Goal: Information Seeking & Learning: Find specific fact

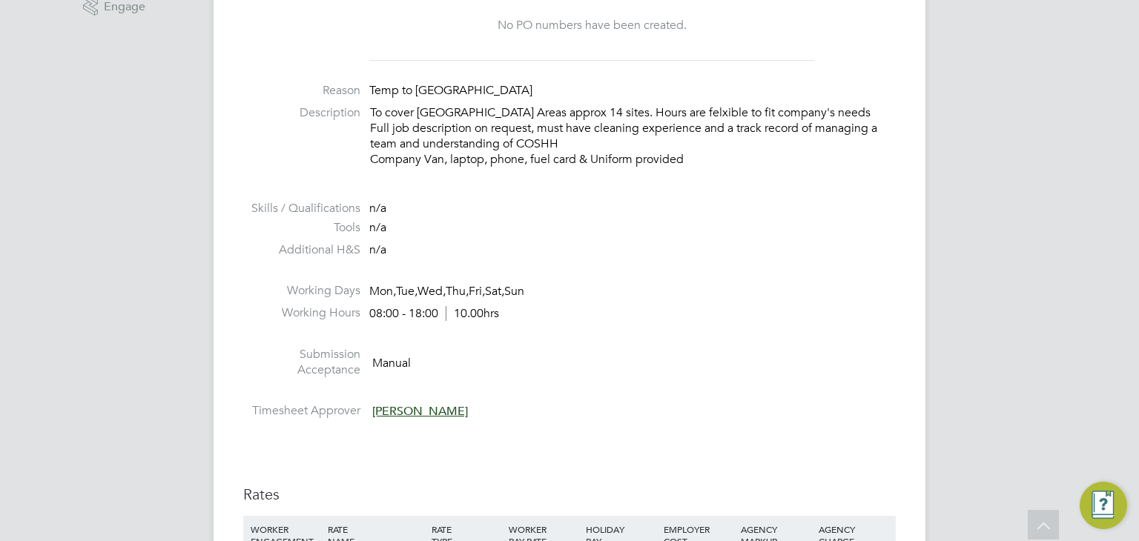
scroll to position [44, 104]
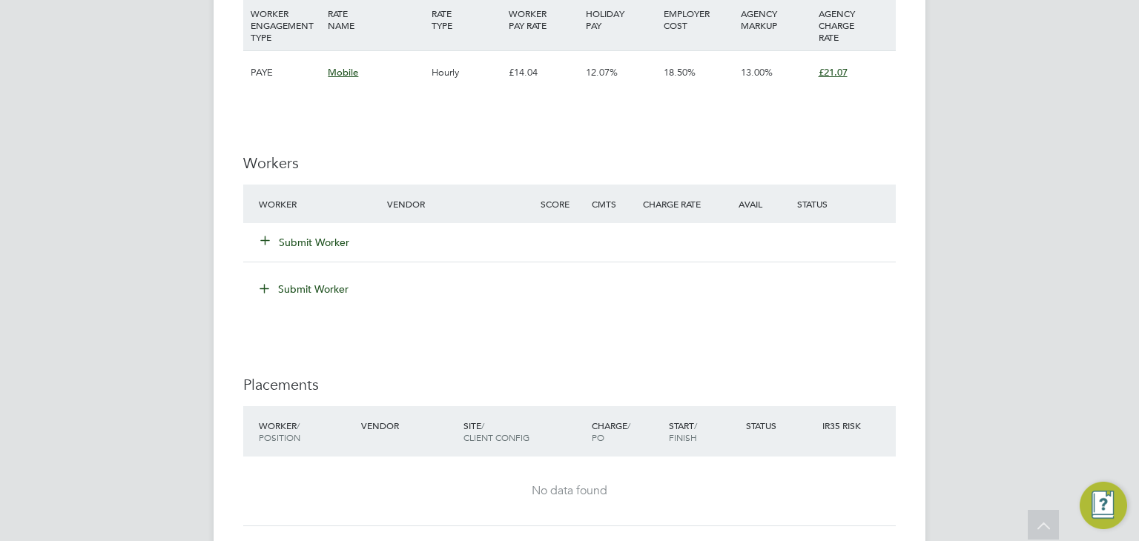
scroll to position [1186, 0]
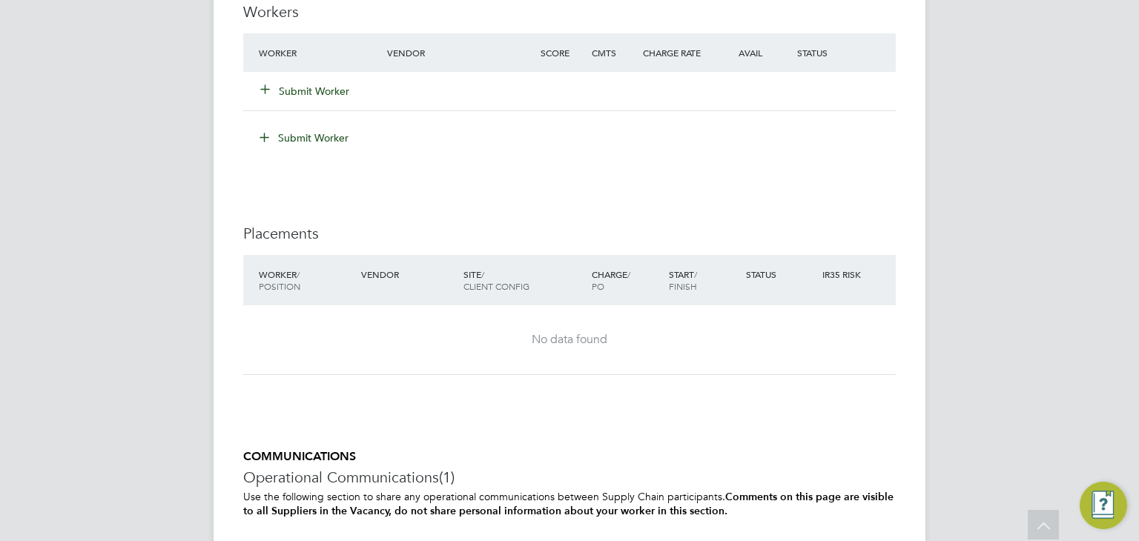
click at [297, 87] on button "Submit Worker" at bounding box center [305, 91] width 89 height 15
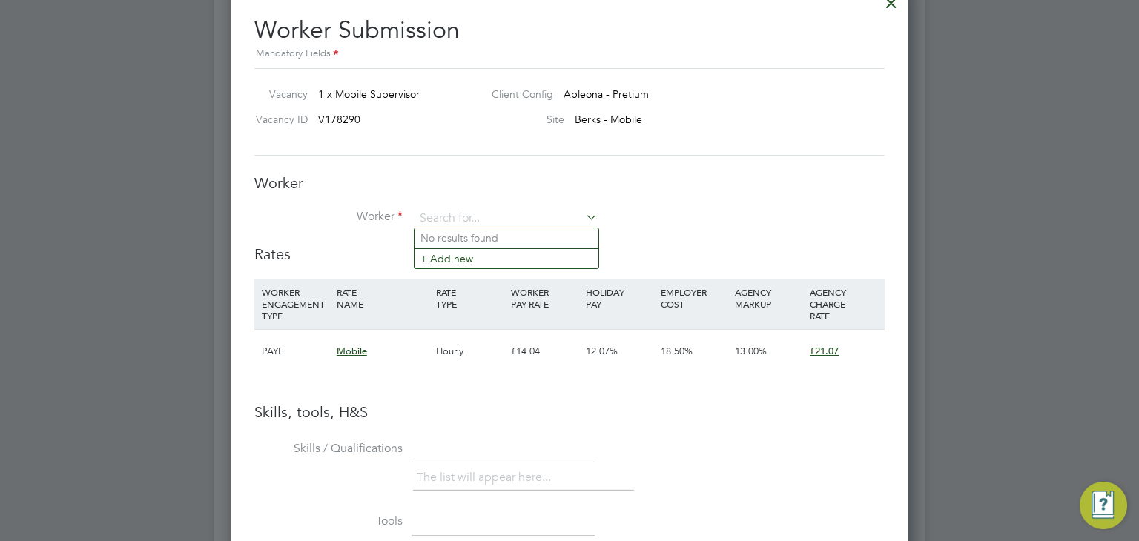
scroll to position [1116, 0]
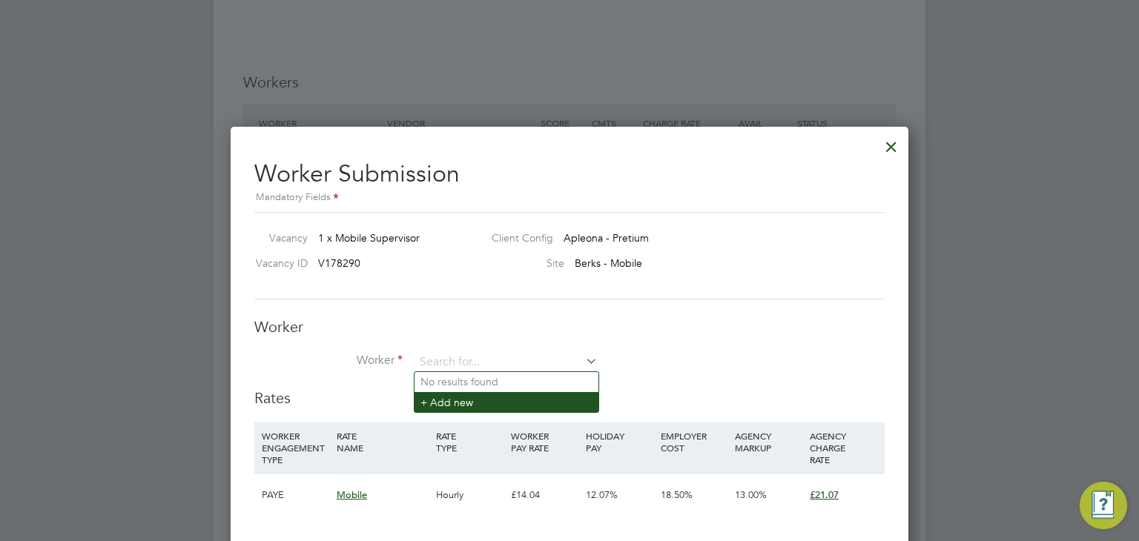
click at [446, 401] on li "+ Add new" at bounding box center [506, 402] width 184 height 20
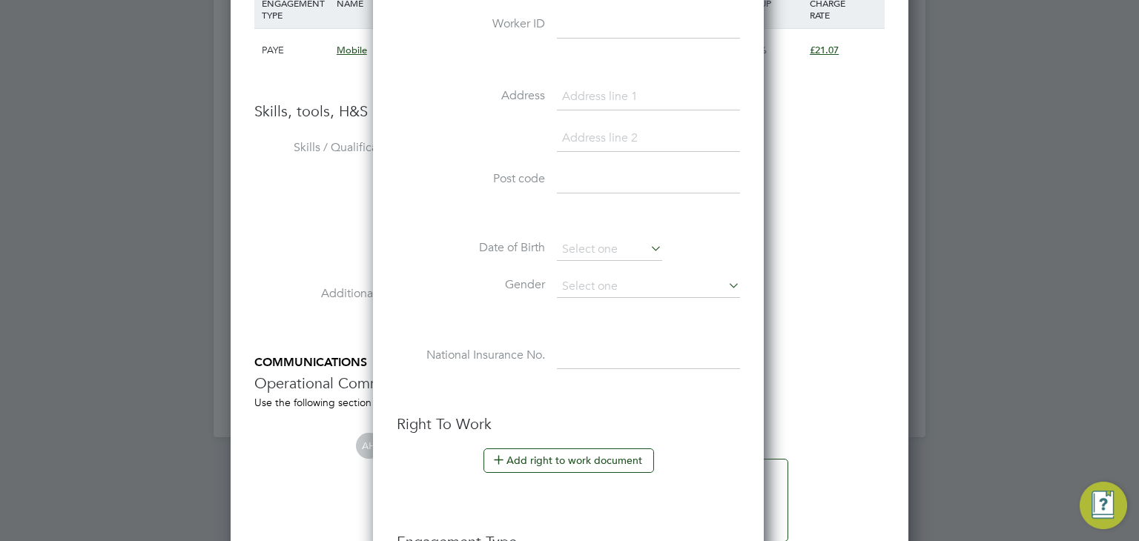
scroll to position [1895, 0]
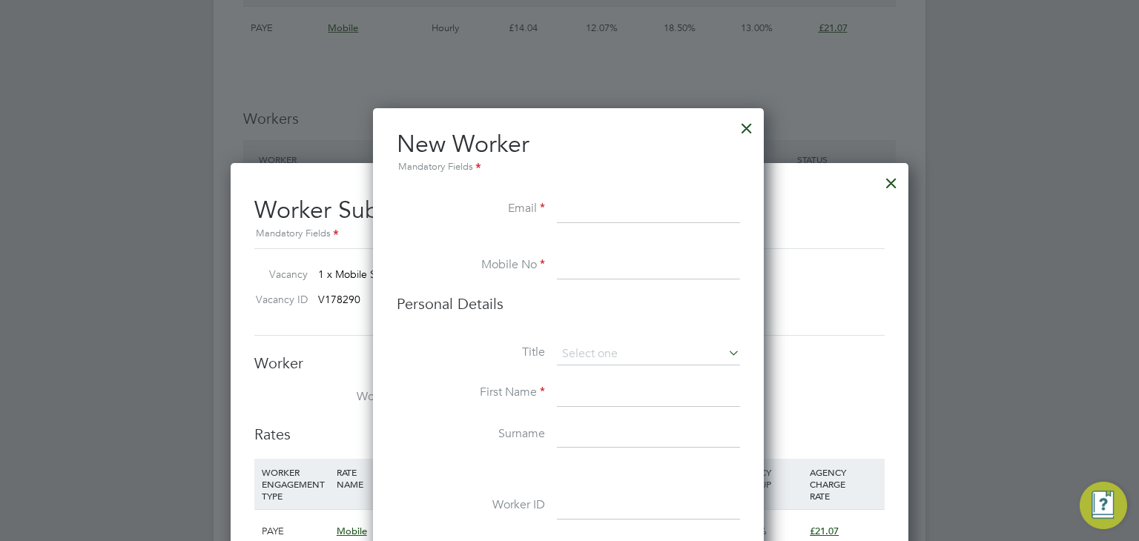
click at [747, 122] on div at bounding box center [746, 124] width 27 height 27
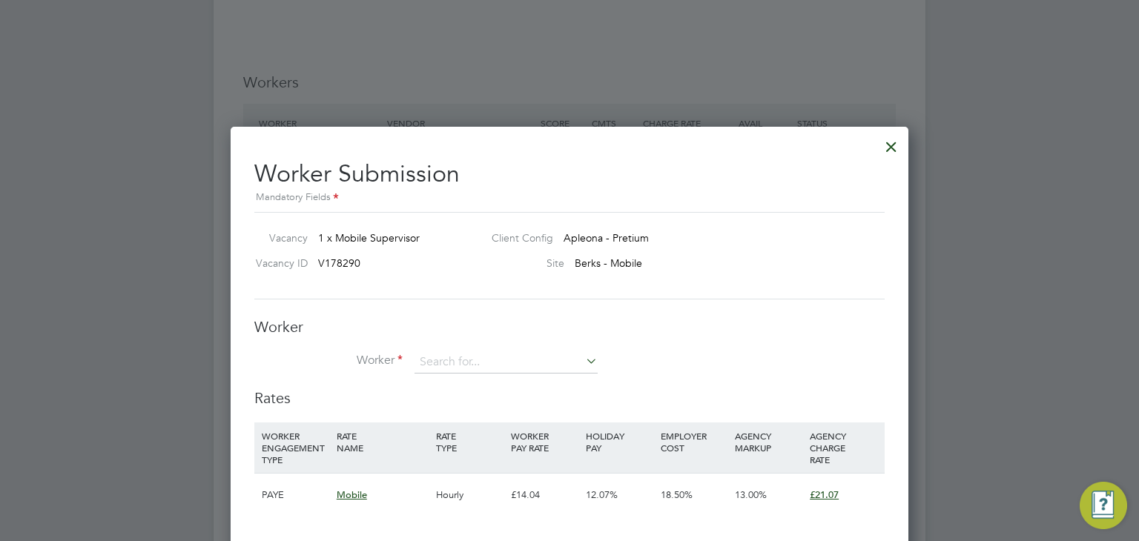
click at [885, 149] on div at bounding box center [891, 143] width 27 height 27
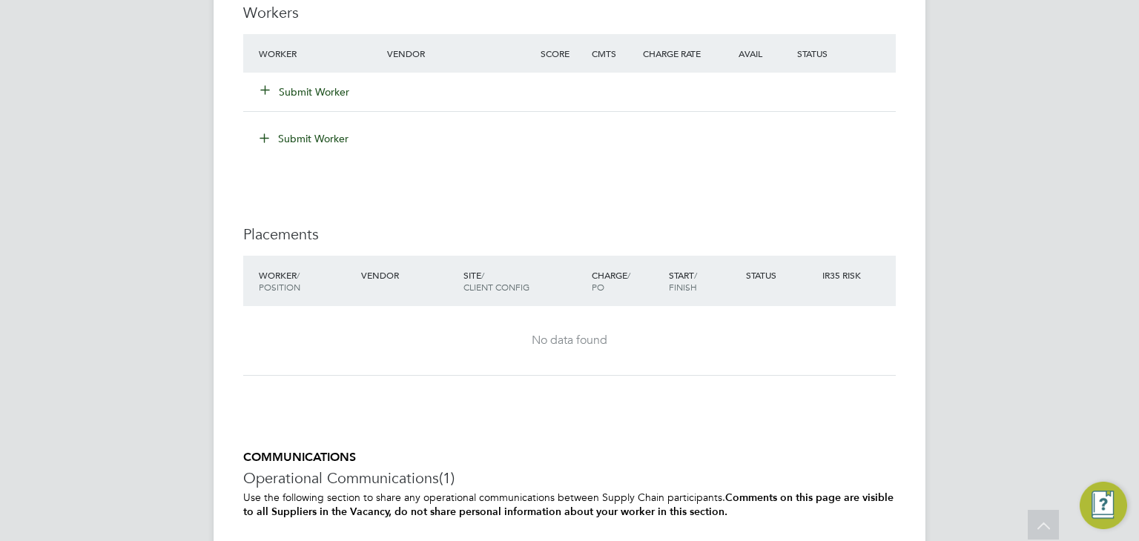
scroll to position [0, 0]
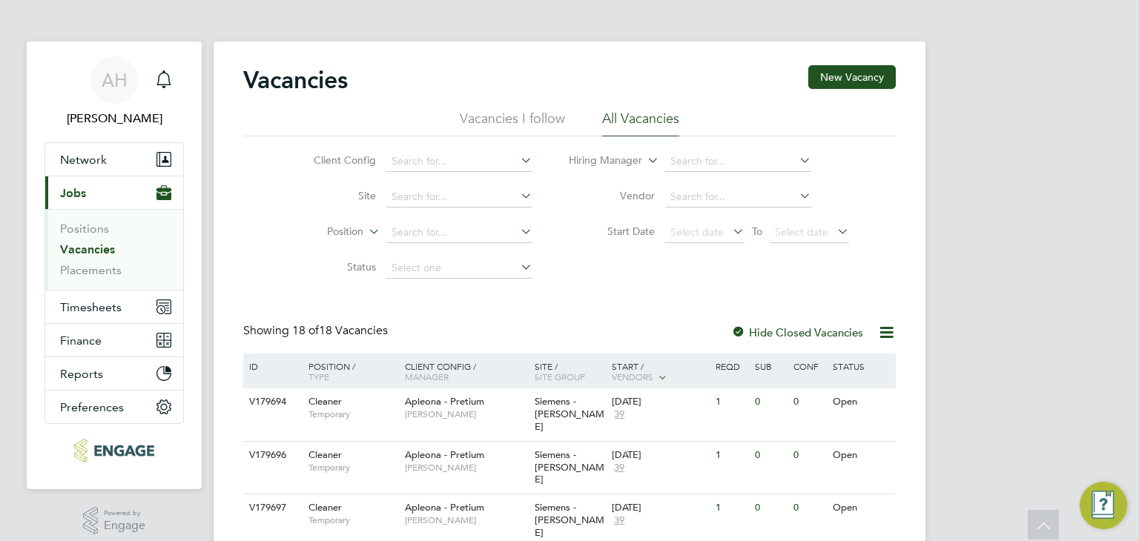
scroll to position [735, 0]
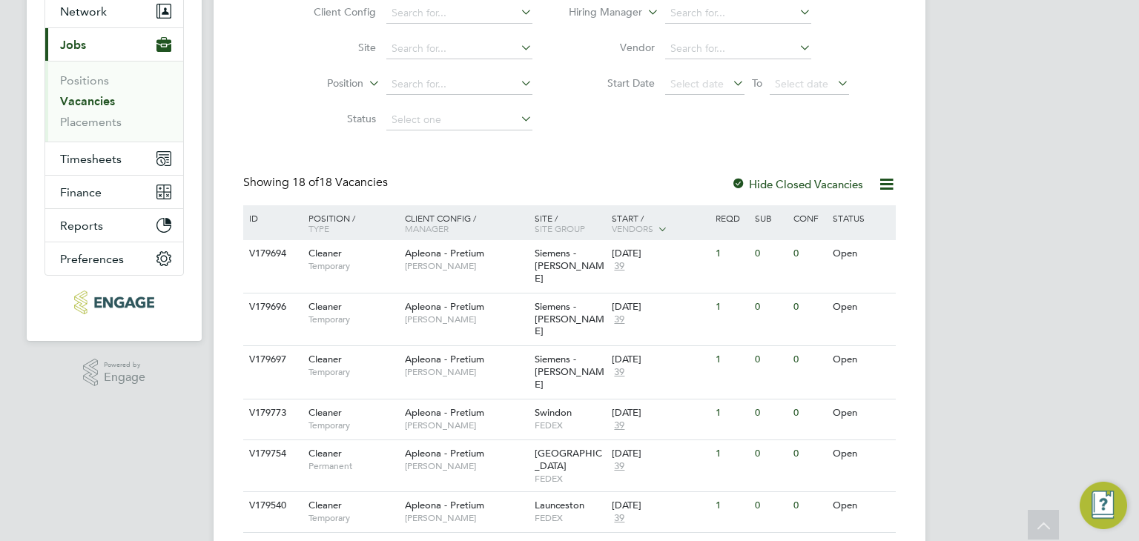
scroll to position [222, 0]
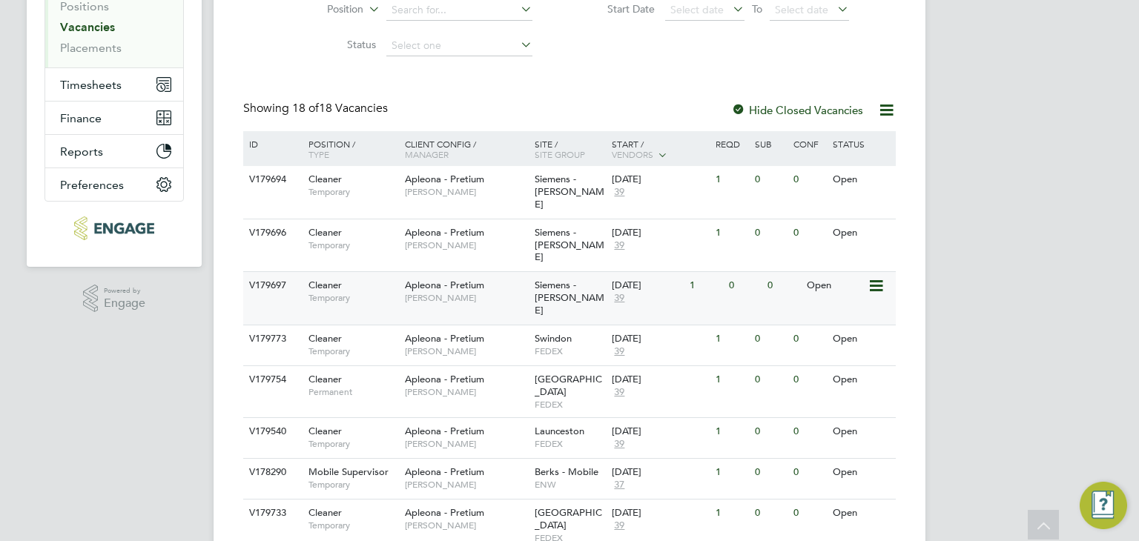
click at [518, 272] on div "Apleona - Pretium [PERSON_NAME]" at bounding box center [466, 291] width 130 height 39
click at [513, 219] on div "Apleona - Pretium [PERSON_NAME]" at bounding box center [466, 238] width 130 height 39
click at [875, 182] on icon at bounding box center [875, 180] width 15 height 18
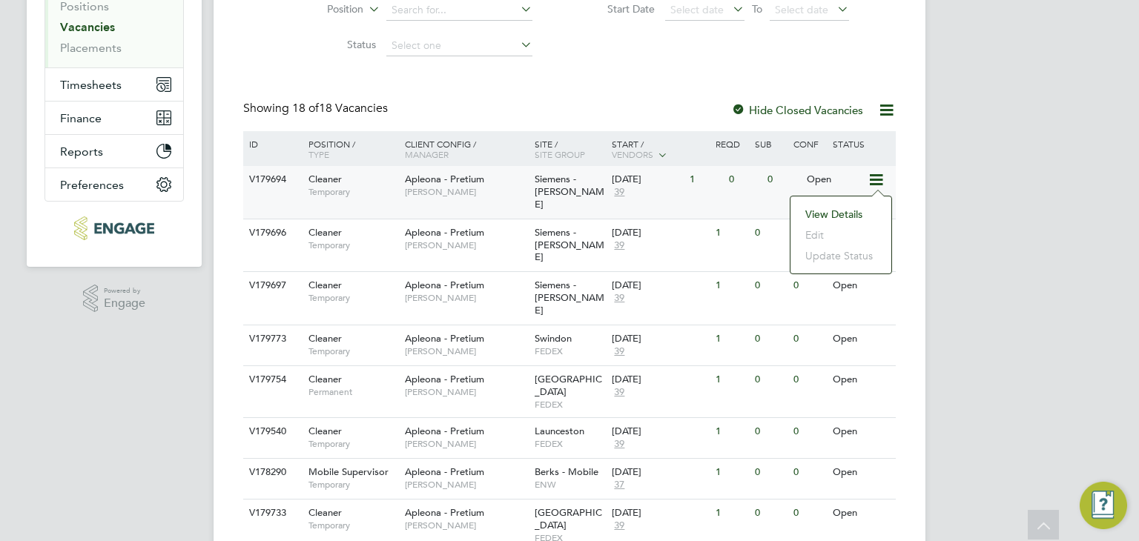
click at [850, 211] on li "View Details" at bounding box center [841, 214] width 86 height 21
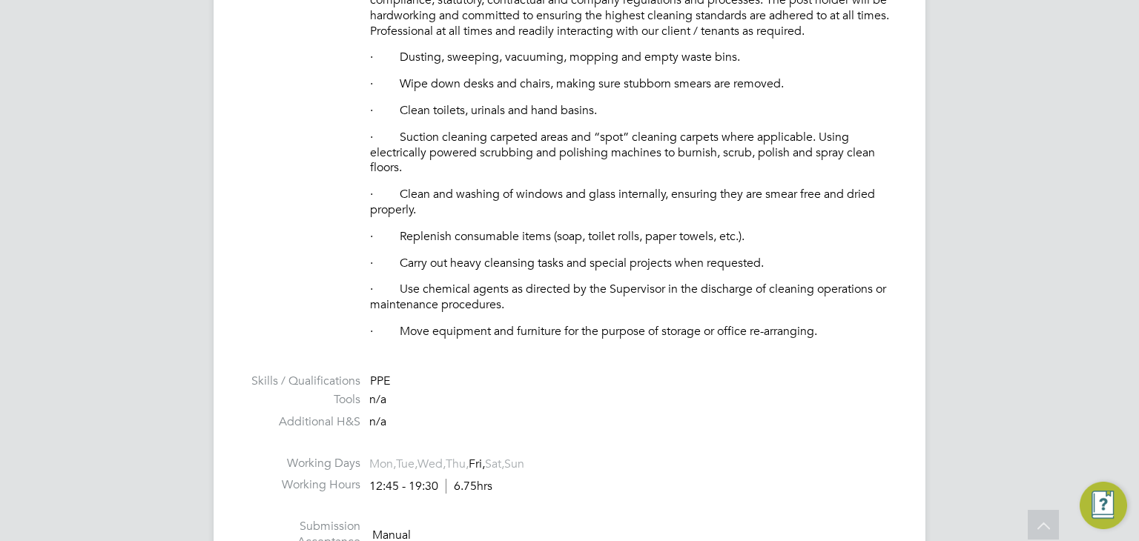
scroll to position [816, 0]
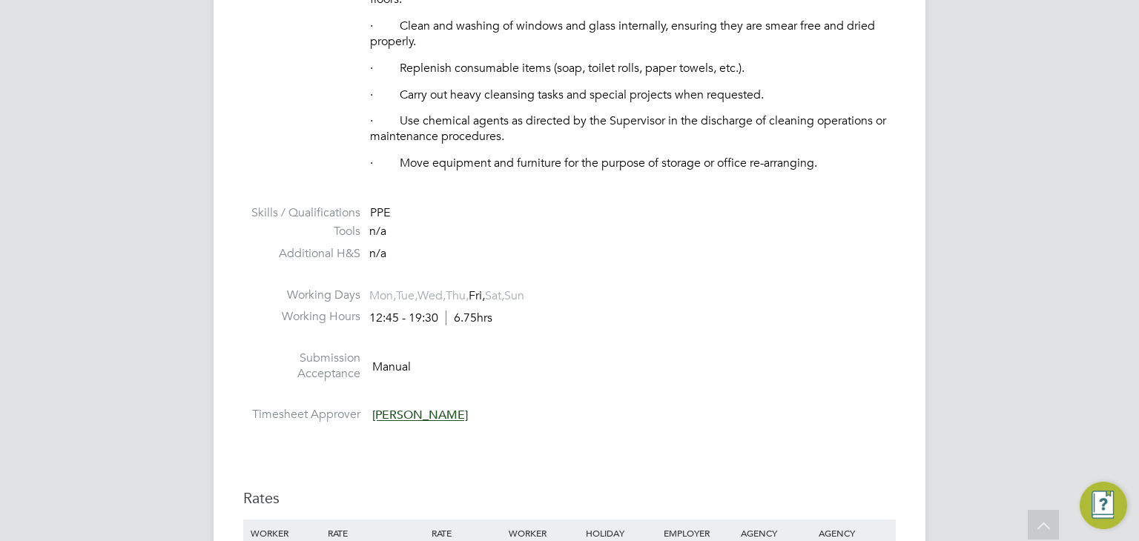
click at [435, 320] on div "12:45 - 19:30 6.75hrs" at bounding box center [430, 319] width 123 height 16
drag, startPoint x: 432, startPoint y: 318, endPoint x: 371, endPoint y: 317, distance: 60.8
click at [371, 317] on div "12:45 - 19:30 6.75hrs" at bounding box center [430, 319] width 123 height 16
copy div "12:45 - 19:30"
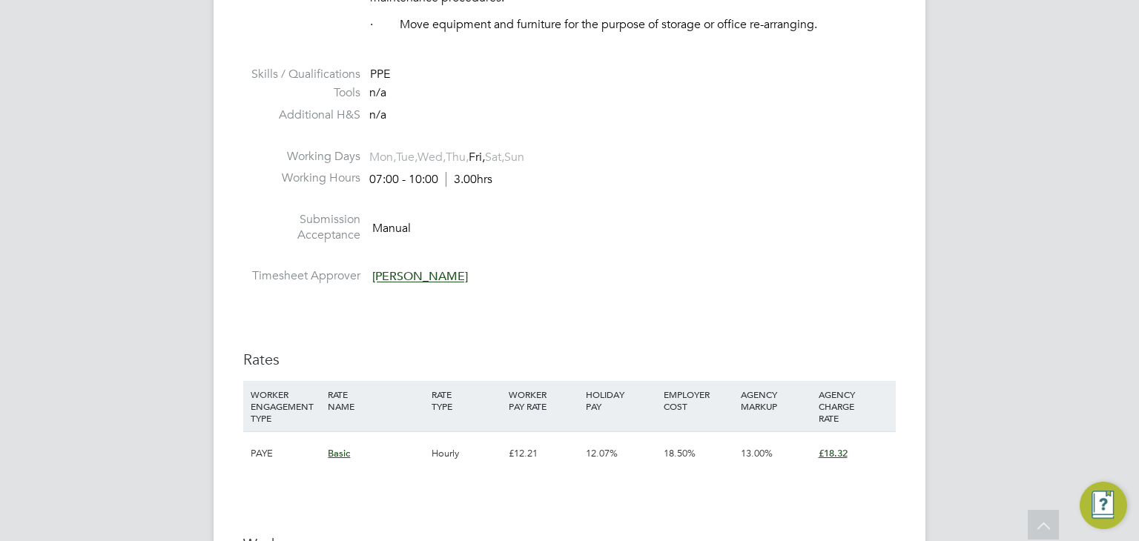
scroll to position [964, 0]
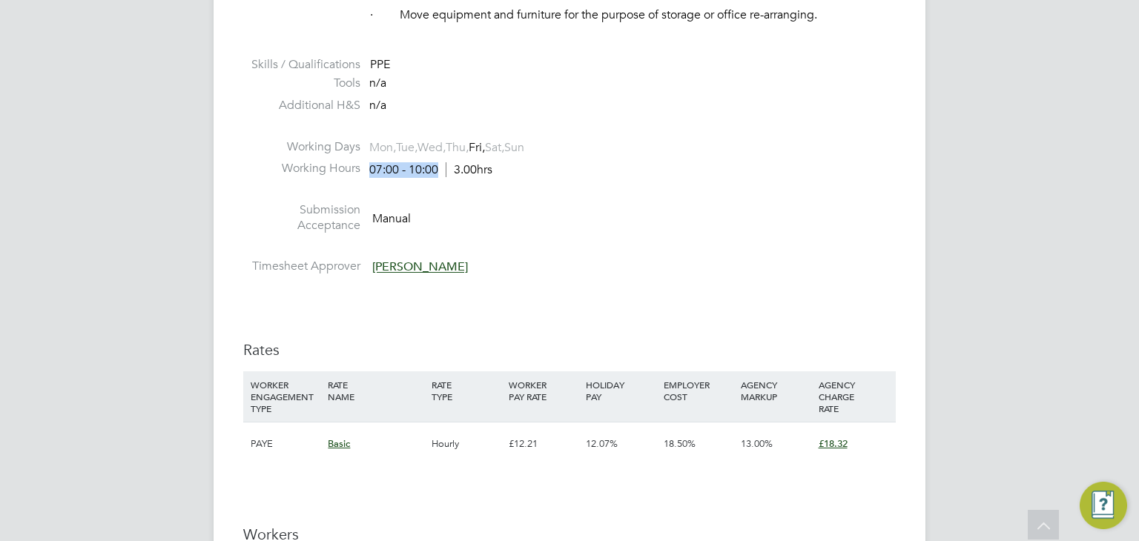
drag, startPoint x: 436, startPoint y: 167, endPoint x: 368, endPoint y: 161, distance: 68.5
click at [368, 161] on li "Working Hours 07:00 - 10:00 3.00hrs" at bounding box center [569, 172] width 653 height 22
copy div "07:00 - 10:00"
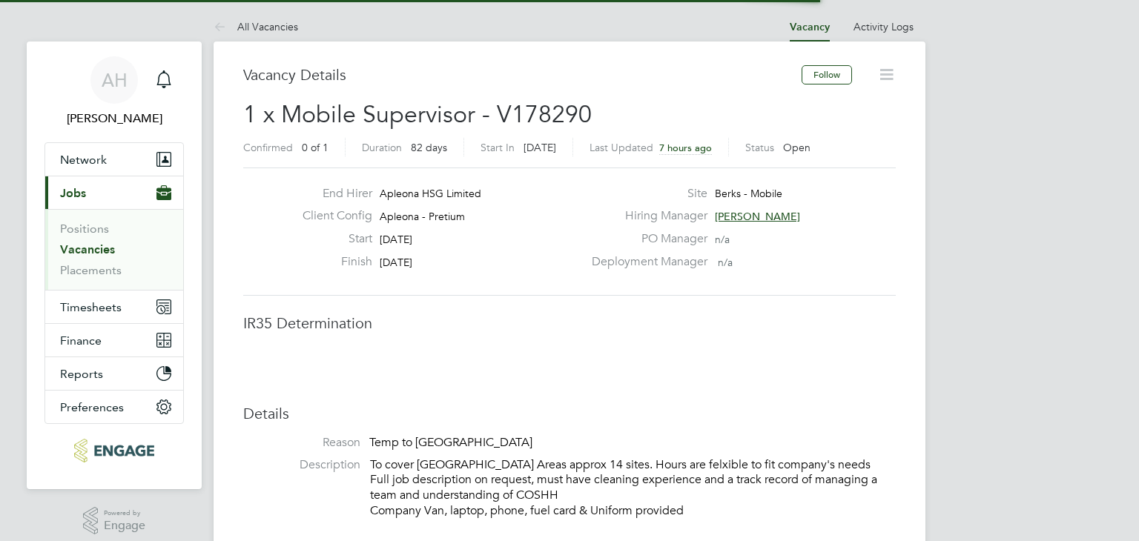
scroll to position [44, 104]
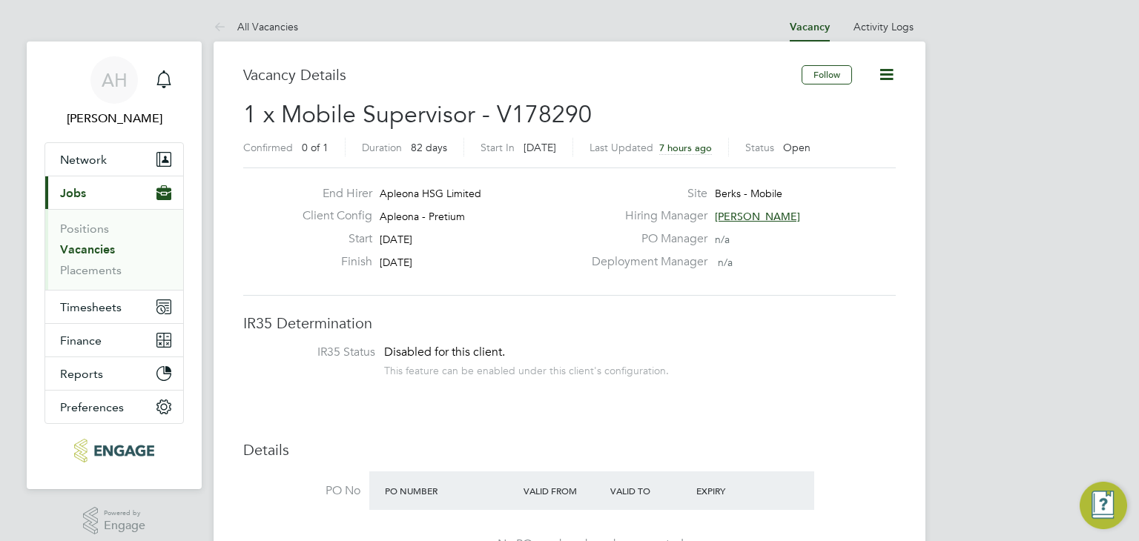
click at [380, 241] on span "[DATE]" at bounding box center [396, 239] width 33 height 13
click at [764, 216] on span "[PERSON_NAME]" at bounding box center [757, 216] width 85 height 13
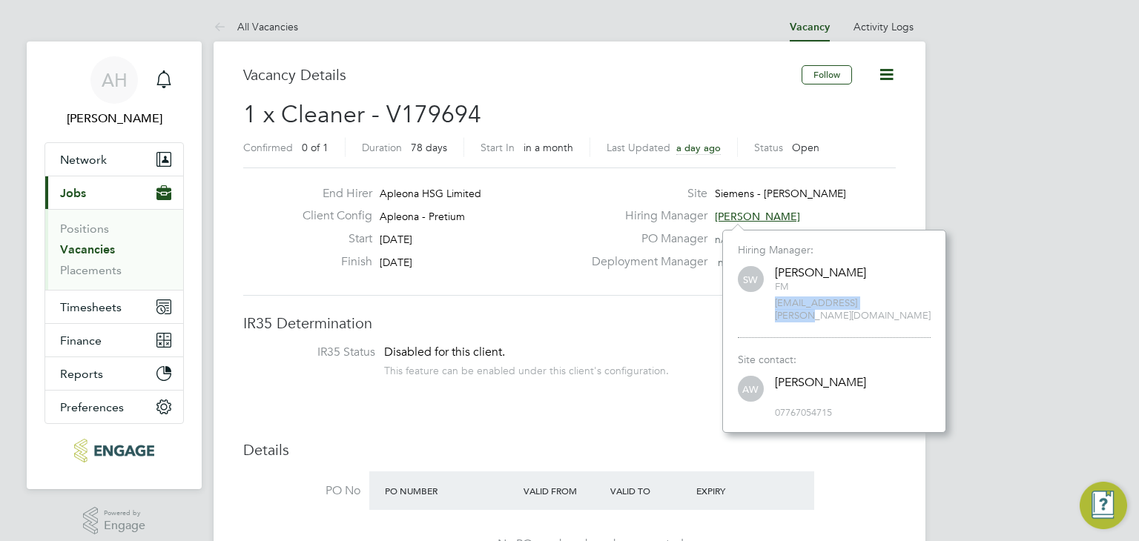
drag, startPoint x: 764, startPoint y: 306, endPoint x: 926, endPoint y: 302, distance: 162.4
click at [926, 302] on div "SW Simon Ward FM simon.ward@apleona.com" at bounding box center [834, 293] width 193 height 59
copy span "simon.ward@apleona.com"
click at [604, 255] on label "Deployment Manager" at bounding box center [645, 262] width 125 height 16
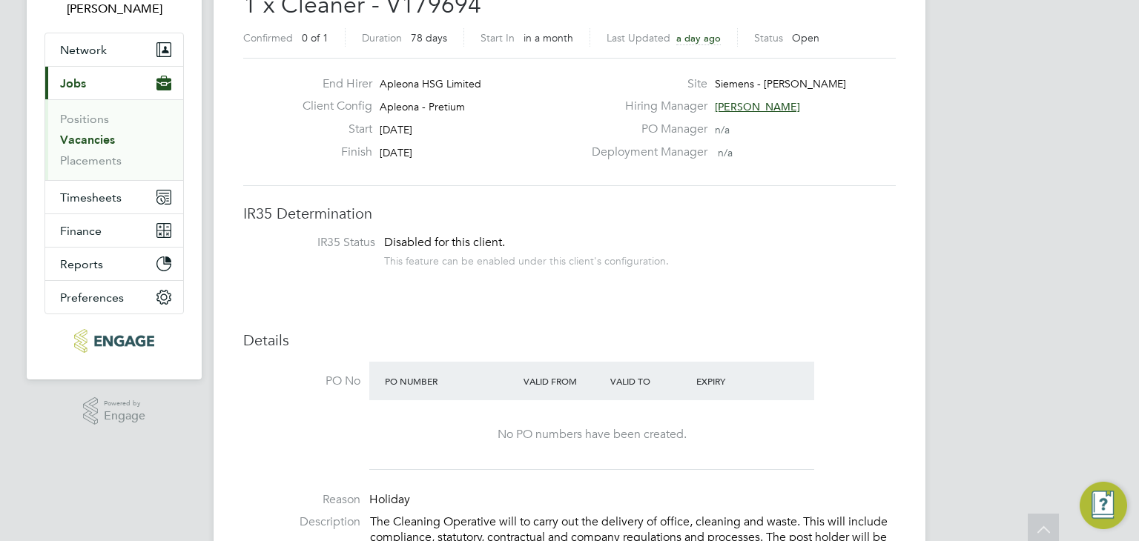
scroll to position [0, 0]
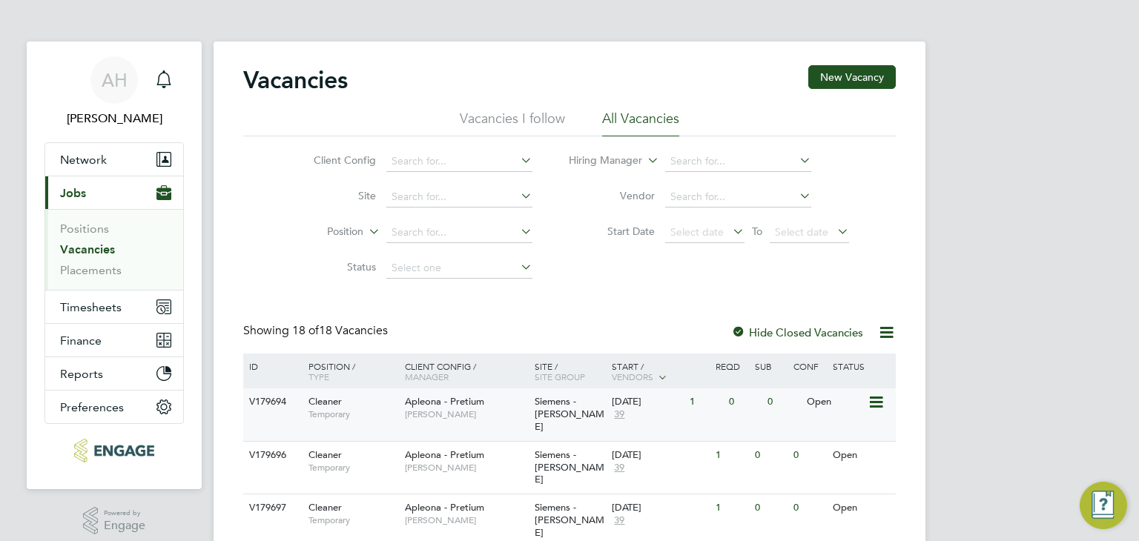
click at [537, 407] on span "Siemens - Ashby" at bounding box center [570, 414] width 70 height 38
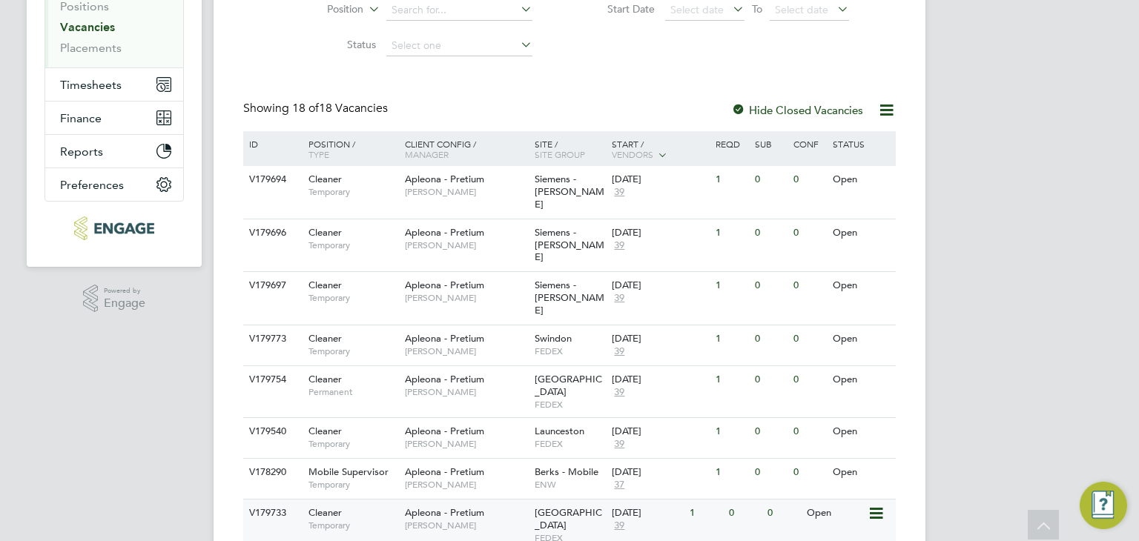
scroll to position [297, 0]
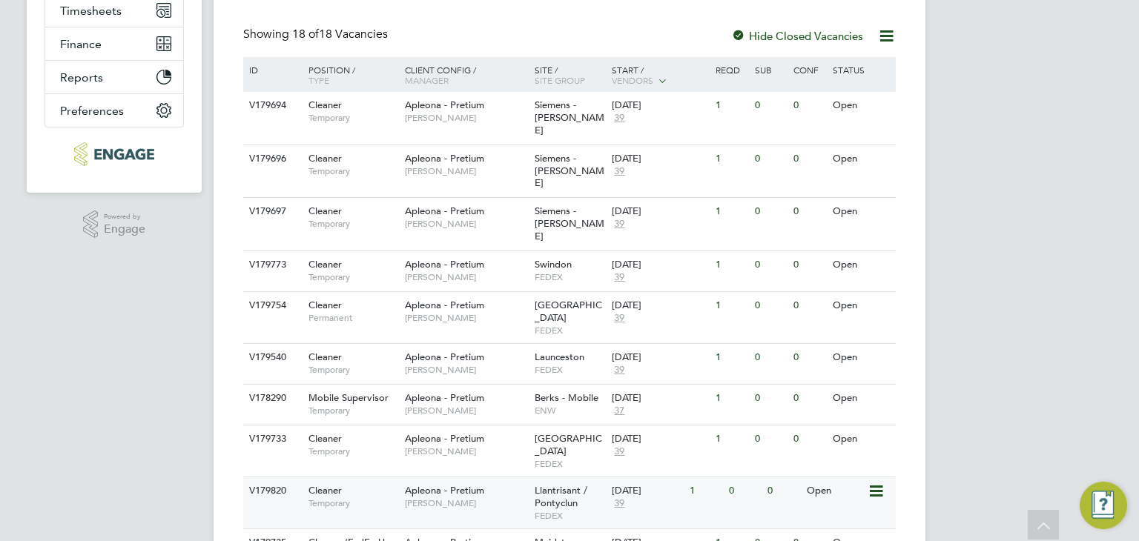
click at [538, 484] on span "Llantrisant / Pontyclun" at bounding box center [561, 496] width 53 height 25
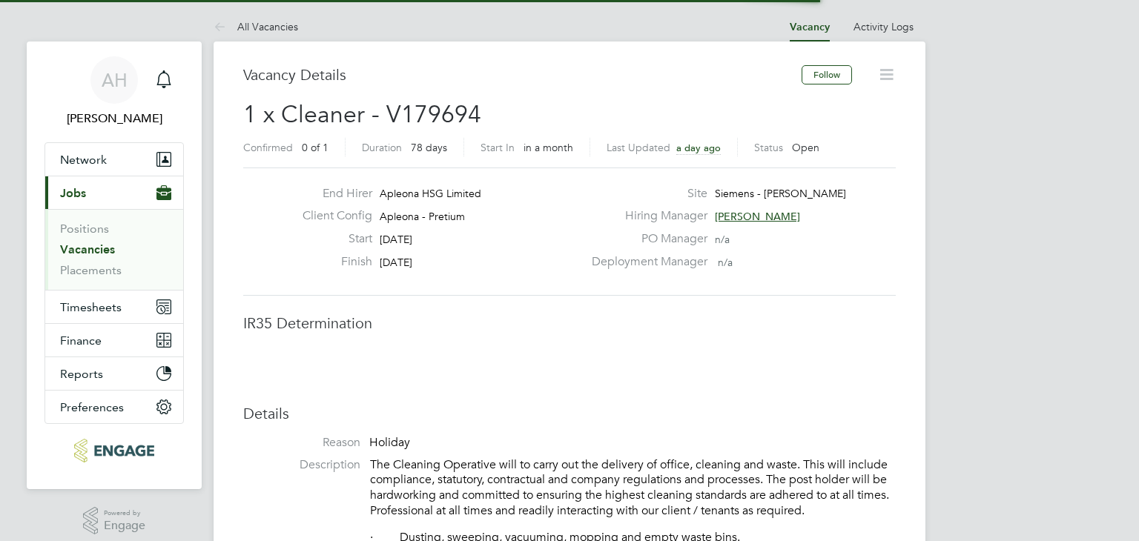
scroll to position [44, 104]
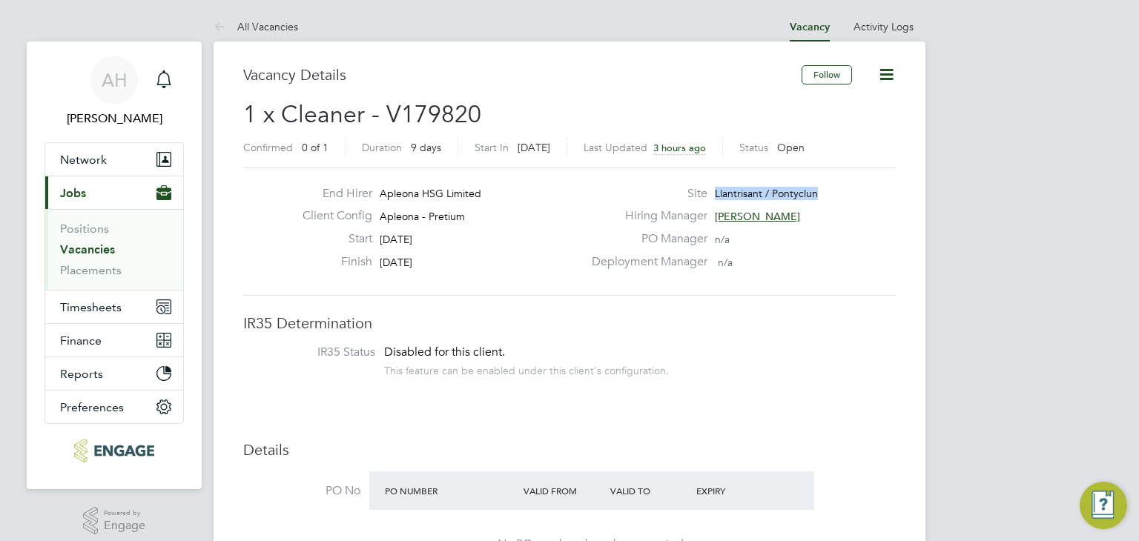
drag, startPoint x: 822, startPoint y: 198, endPoint x: 719, endPoint y: 176, distance: 106.0
click at [719, 176] on div "End Hirer Apleona HSG Limited Client Config Apleona - Pretium Start [DATE] Fini…" at bounding box center [569, 232] width 653 height 128
copy span "Llantrisant / Pontyclun"
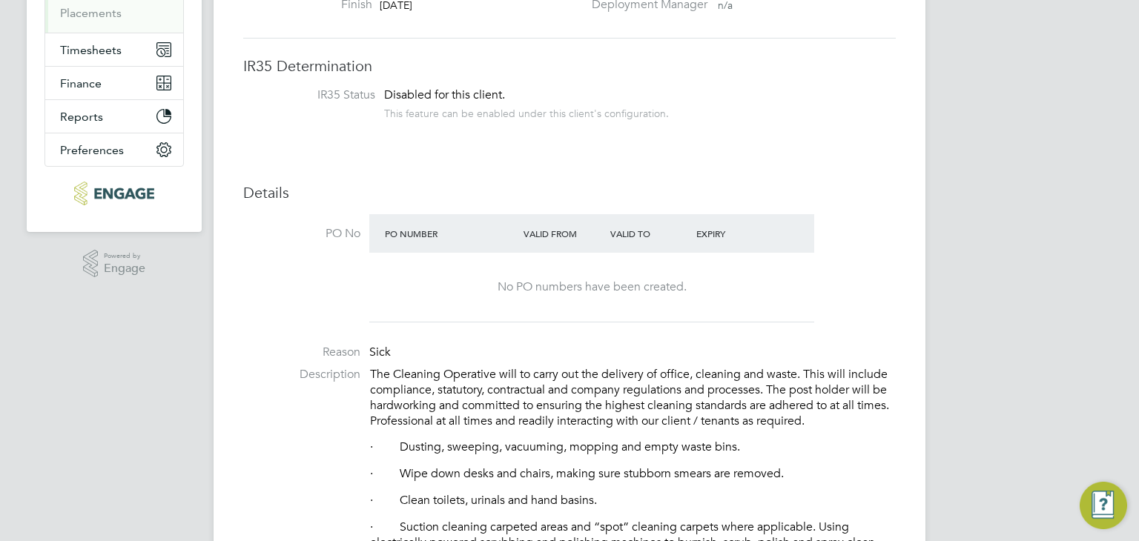
scroll to position [297, 0]
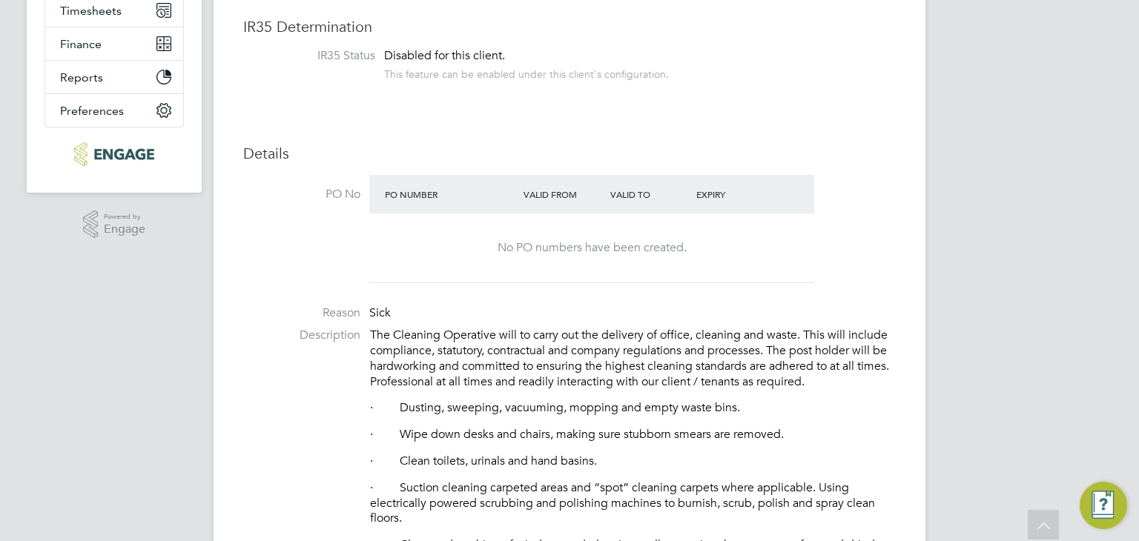
click at [348, 351] on li "Description The Cleaning Operative will to carry out the delivery of office, cl…" at bounding box center [569, 516] width 653 height 377
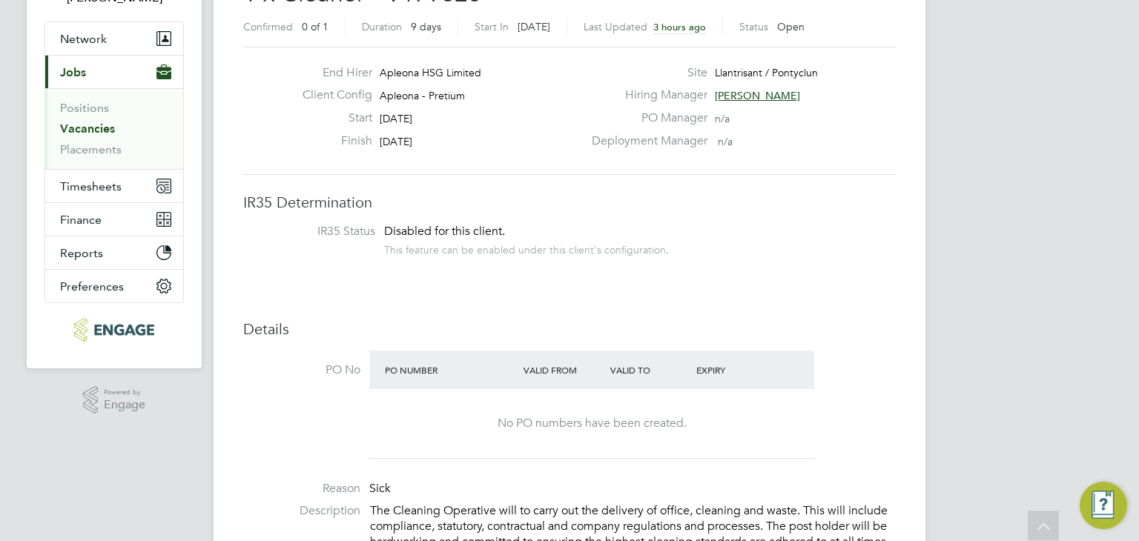
scroll to position [0, 0]
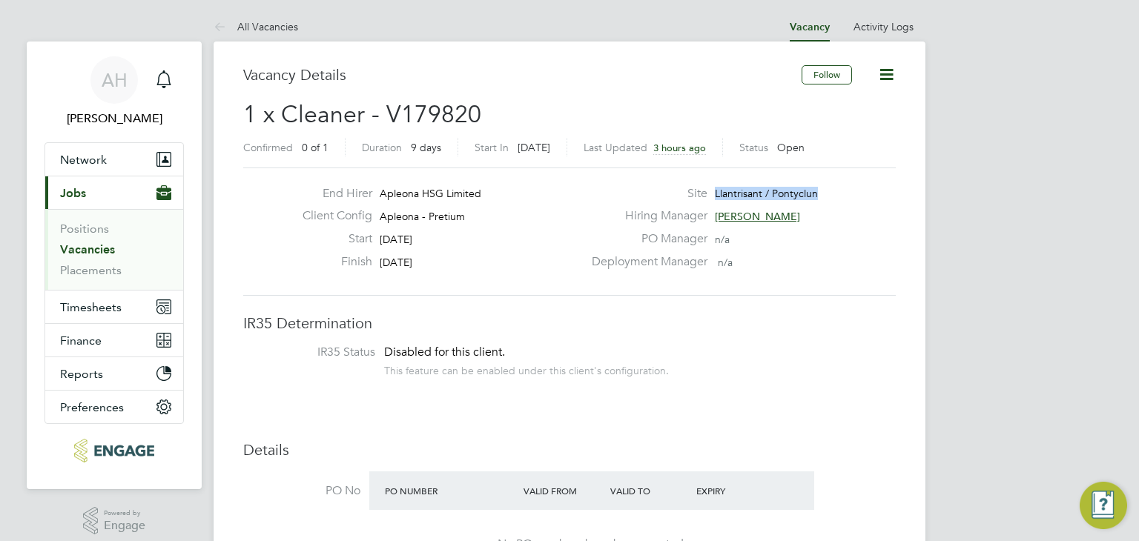
click at [819, 186] on div "End Hirer Apleona HSG Limited Client Config Apleona - Pretium Start 04 Sep 2025…" at bounding box center [569, 232] width 653 height 128
copy span "Llantrisant / Pontyclun"
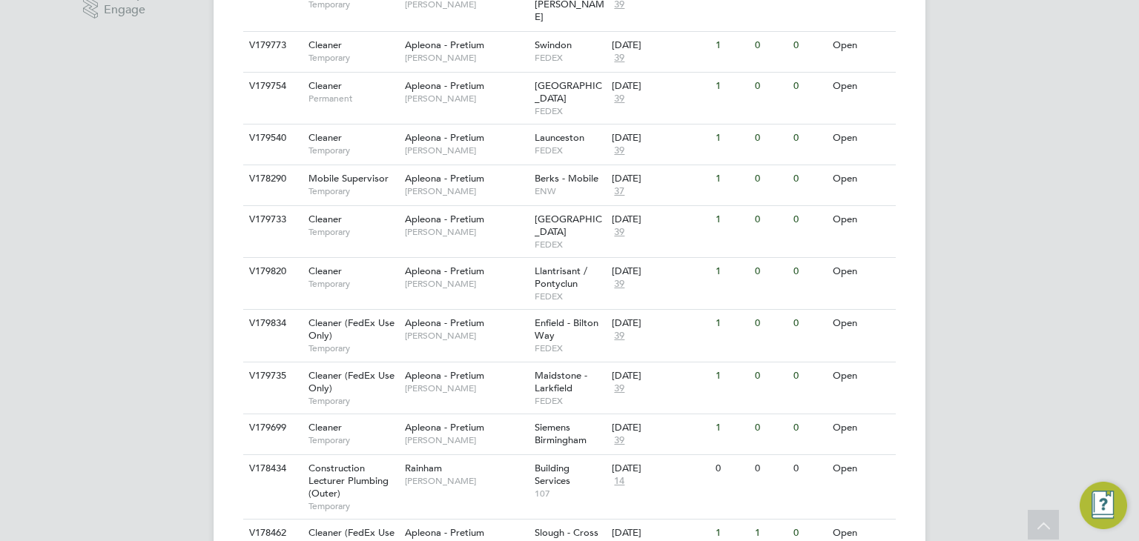
scroll to position [519, 0]
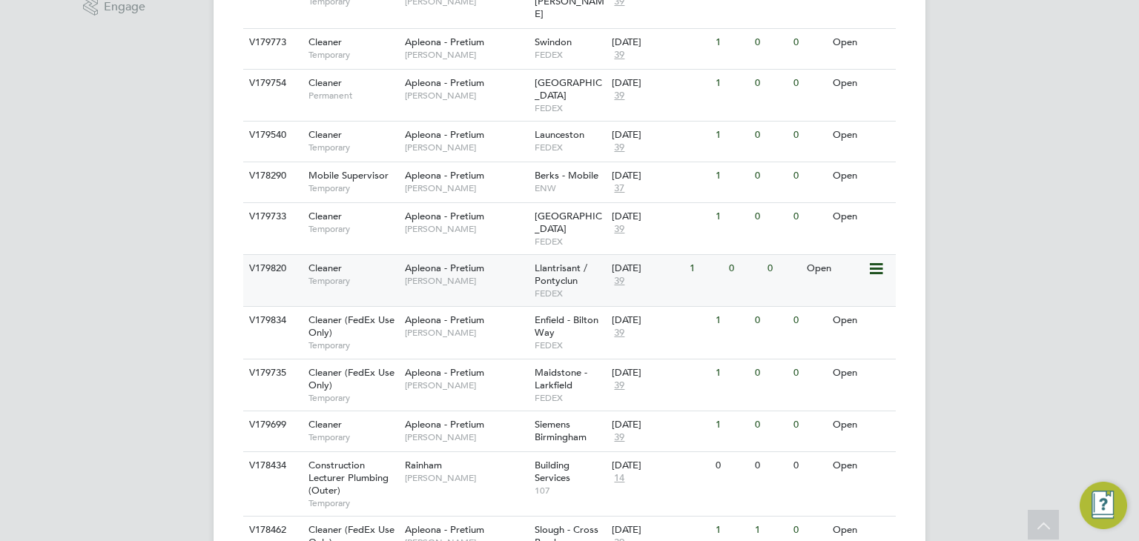
click at [633, 255] on div "[DATE] 39" at bounding box center [647, 275] width 78 height 40
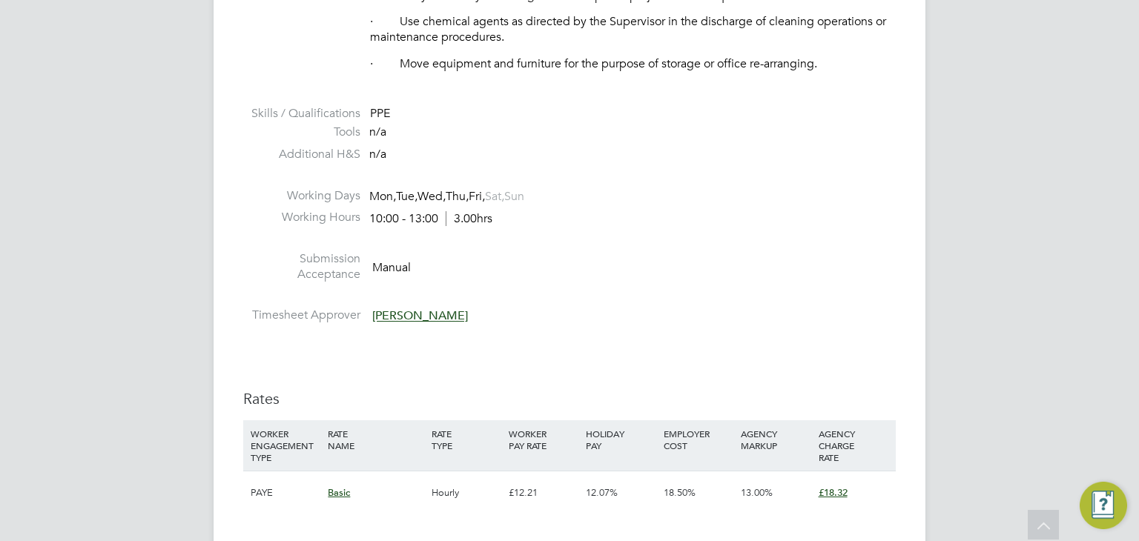
scroll to position [890, 0]
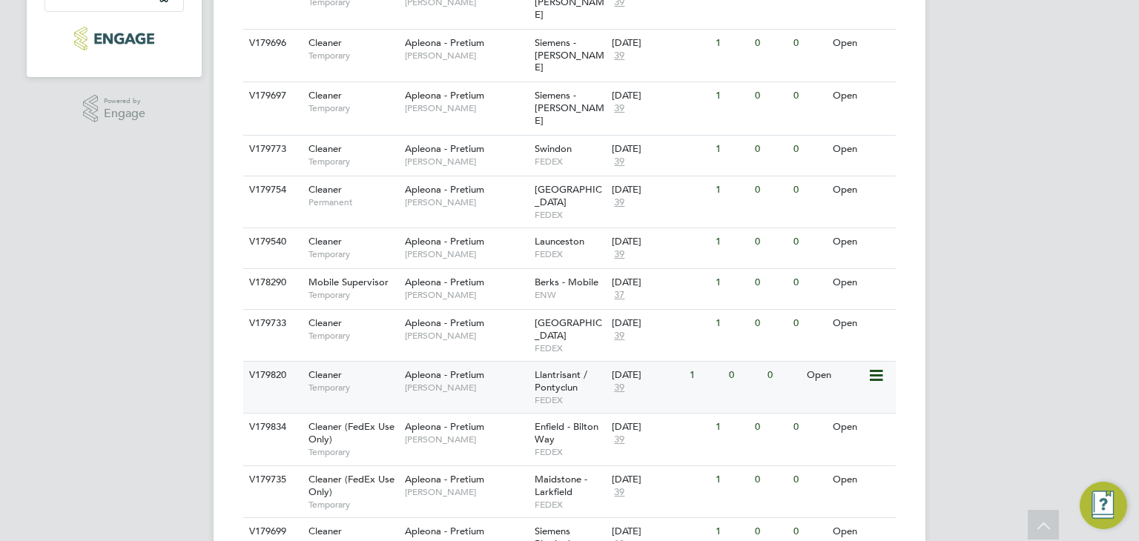
scroll to position [445, 0]
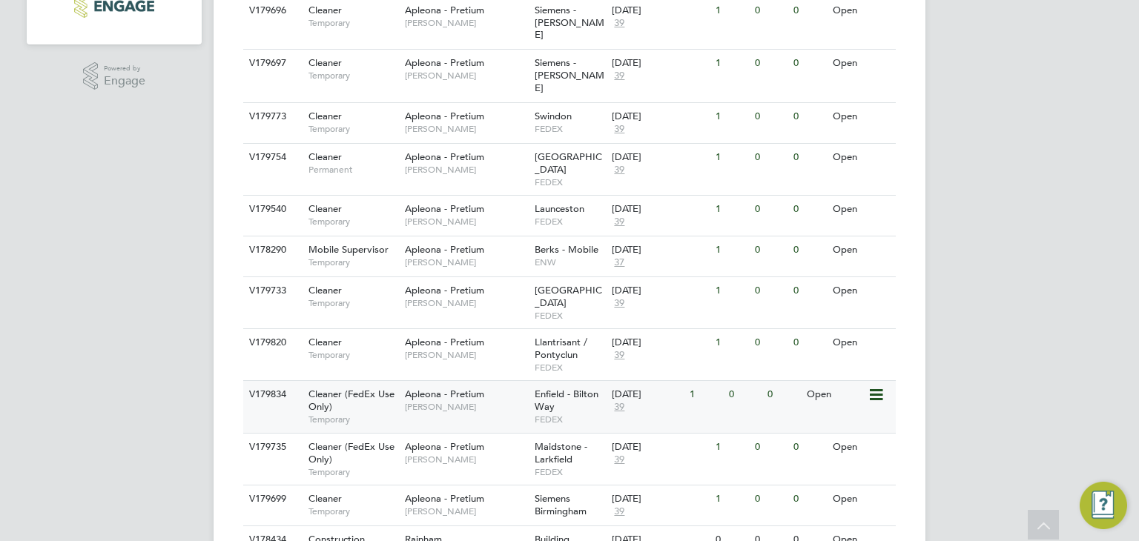
click at [667, 389] on div "[DATE]" at bounding box center [647, 395] width 70 height 13
click at [551, 388] on span "Enfield - Bilton Way" at bounding box center [567, 400] width 64 height 25
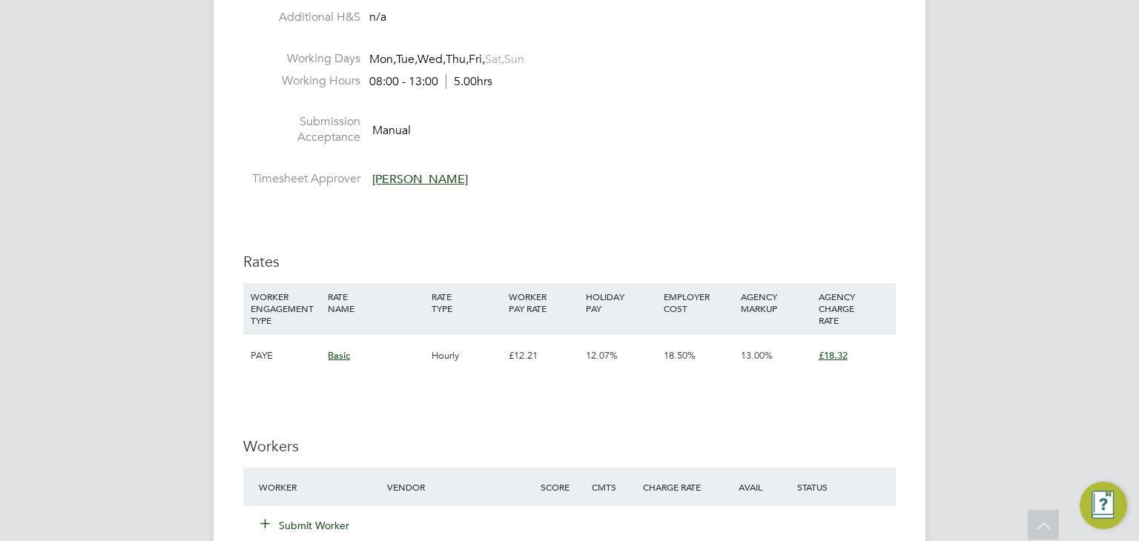
scroll to position [1112, 0]
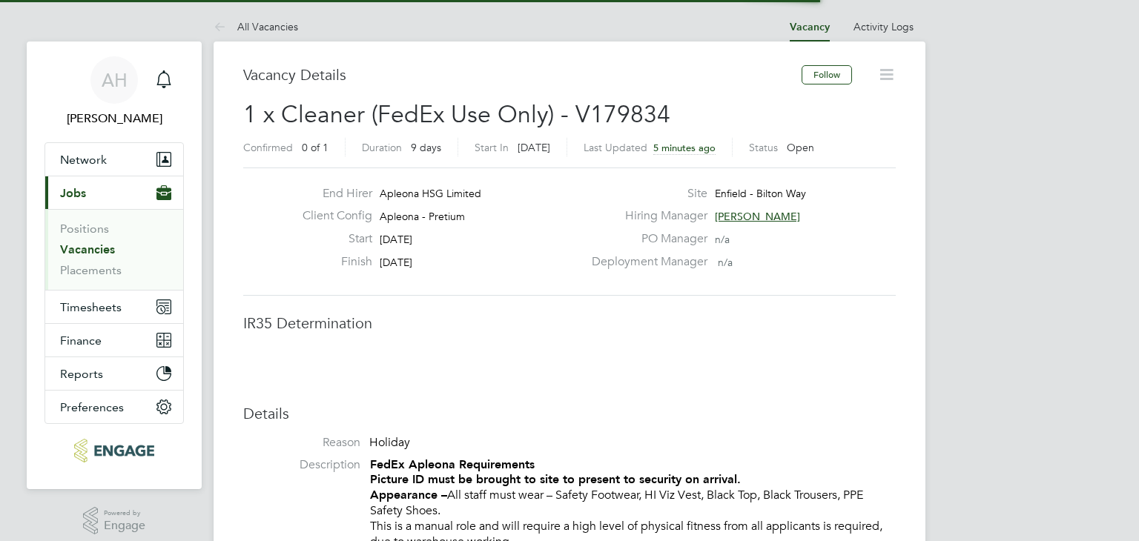
scroll to position [44, 104]
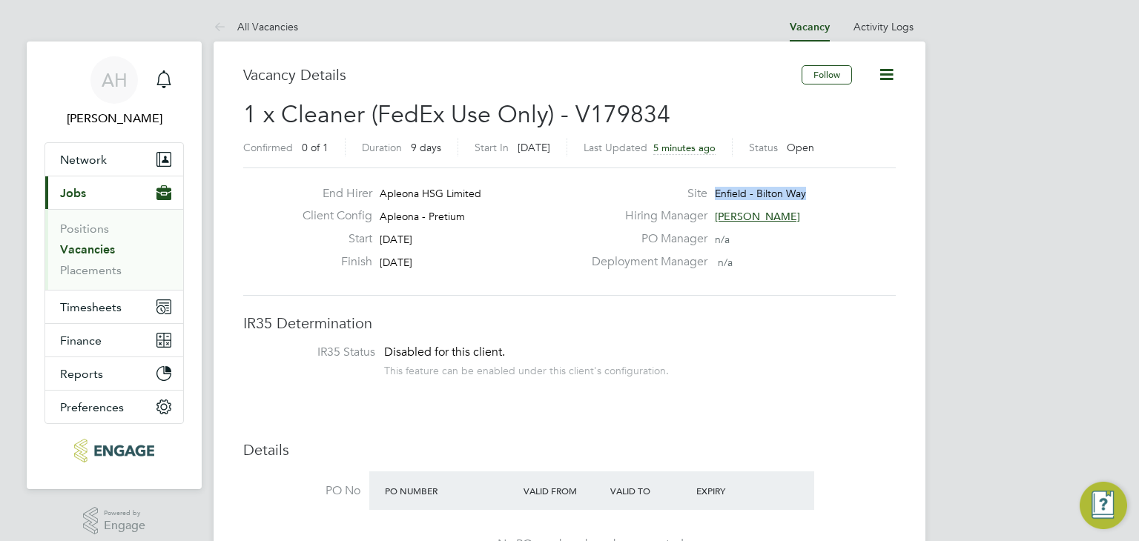
drag, startPoint x: 753, startPoint y: 192, endPoint x: 712, endPoint y: 186, distance: 41.2
click at [712, 186] on div "Site Enfield - Bilton Way" at bounding box center [742, 197] width 319 height 23
copy span "Enfield - Bilton Way"
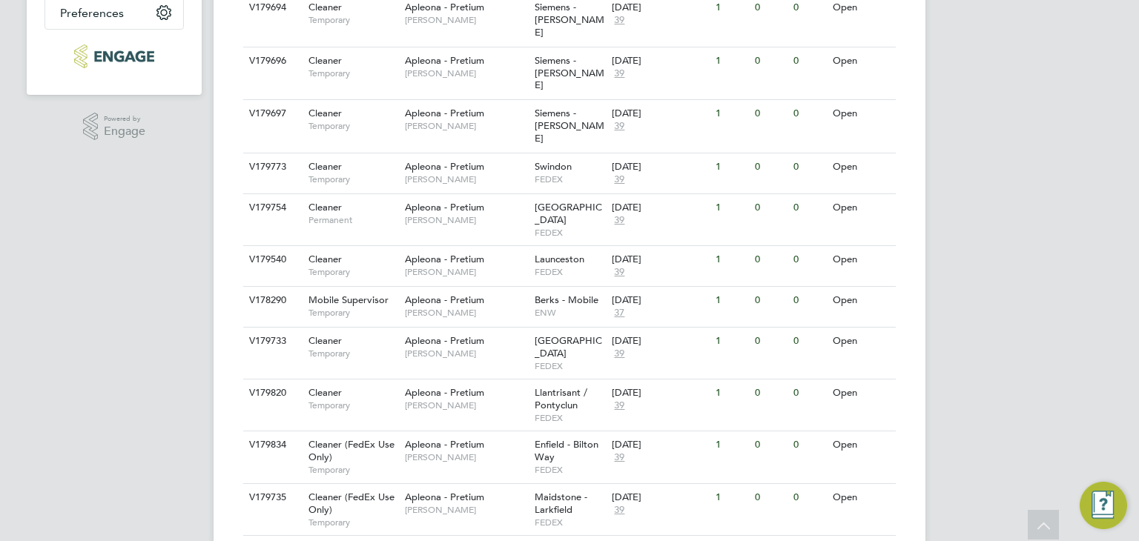
scroll to position [445, 0]
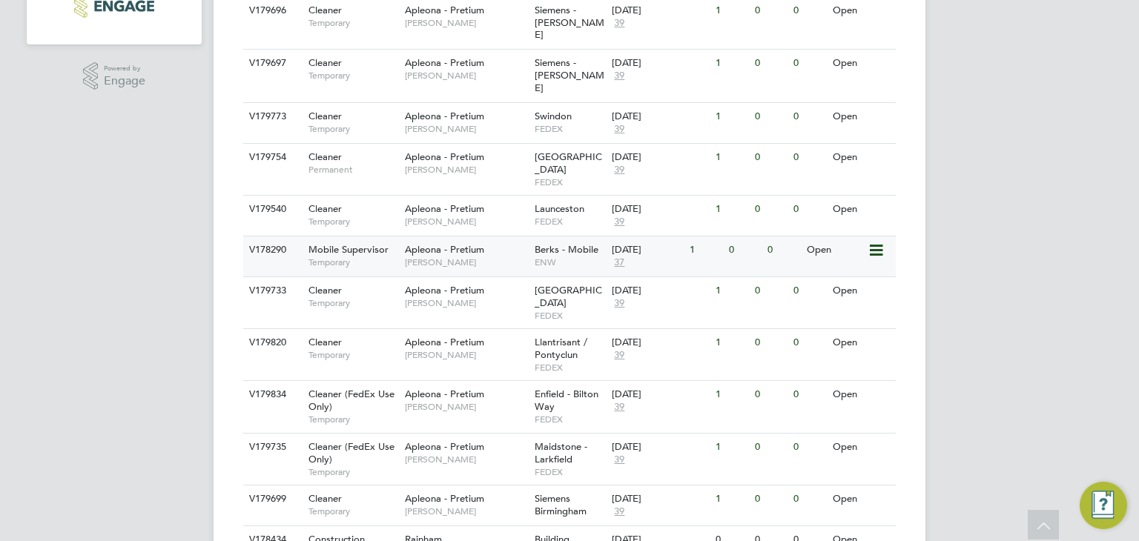
click at [617, 257] on span "37" at bounding box center [619, 263] width 15 height 13
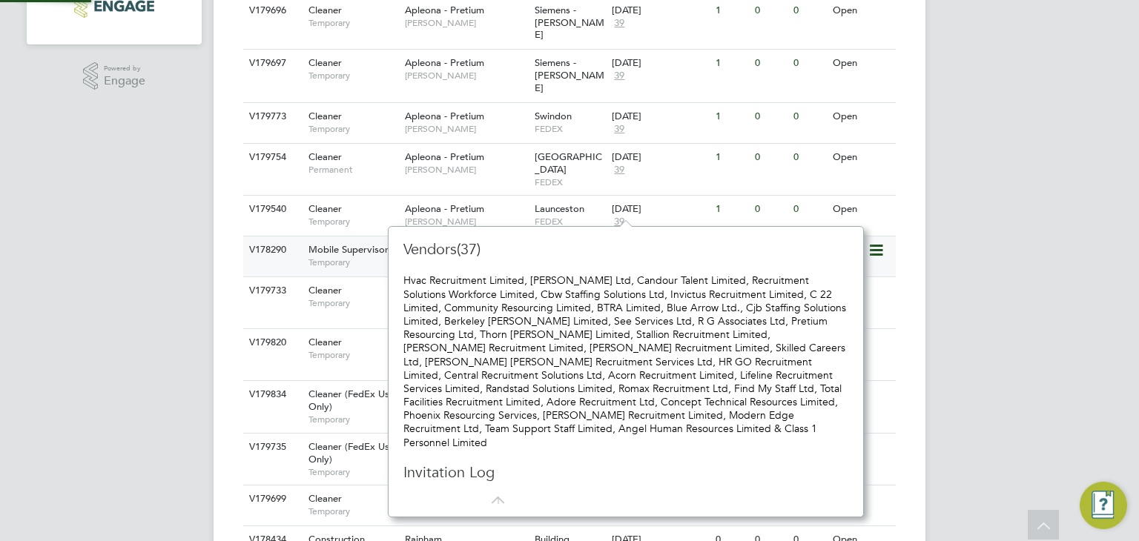
scroll to position [13, 16]
click at [601, 311] on div "Hvac Recruitment Limited, Daniel Owen Ltd, Candour Talent Limited, Recruitment …" at bounding box center [625, 361] width 445 height 175
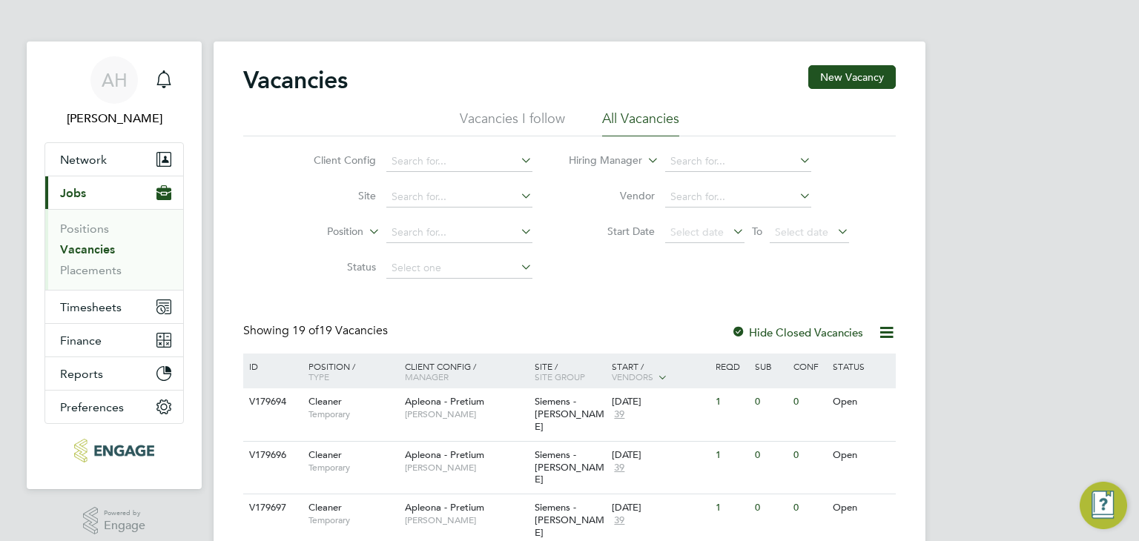
click at [277, 190] on li "Site" at bounding box center [411, 197] width 279 height 36
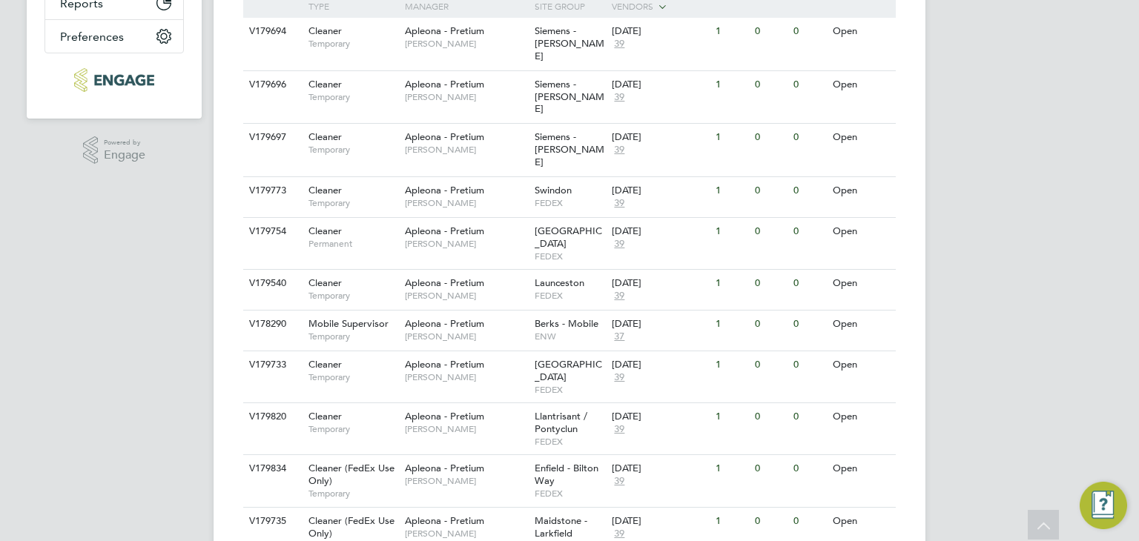
scroll to position [297, 0]
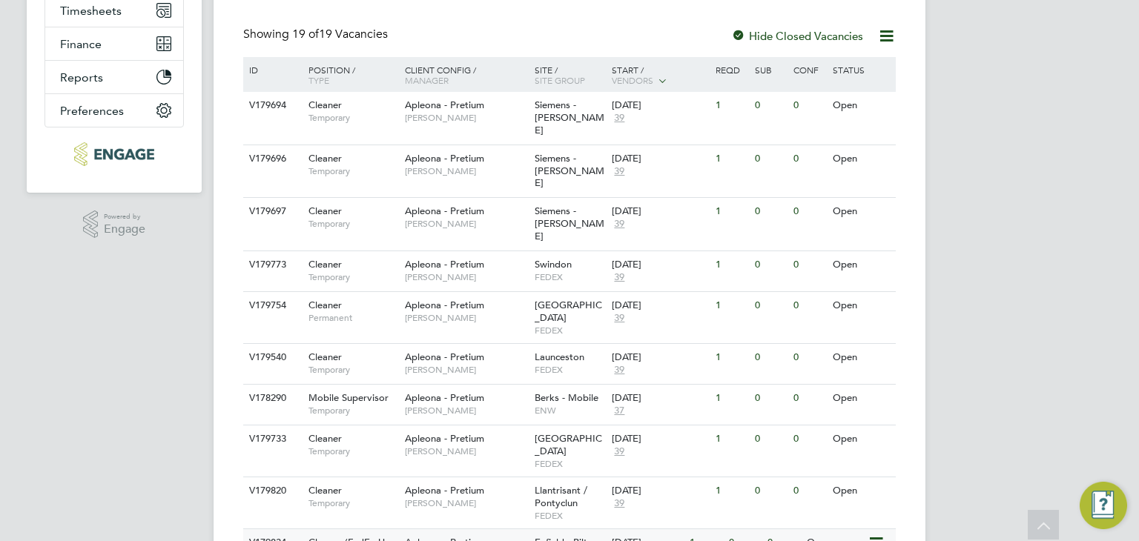
drag, startPoint x: 564, startPoint y: 490, endPoint x: 531, endPoint y: 476, distance: 35.5
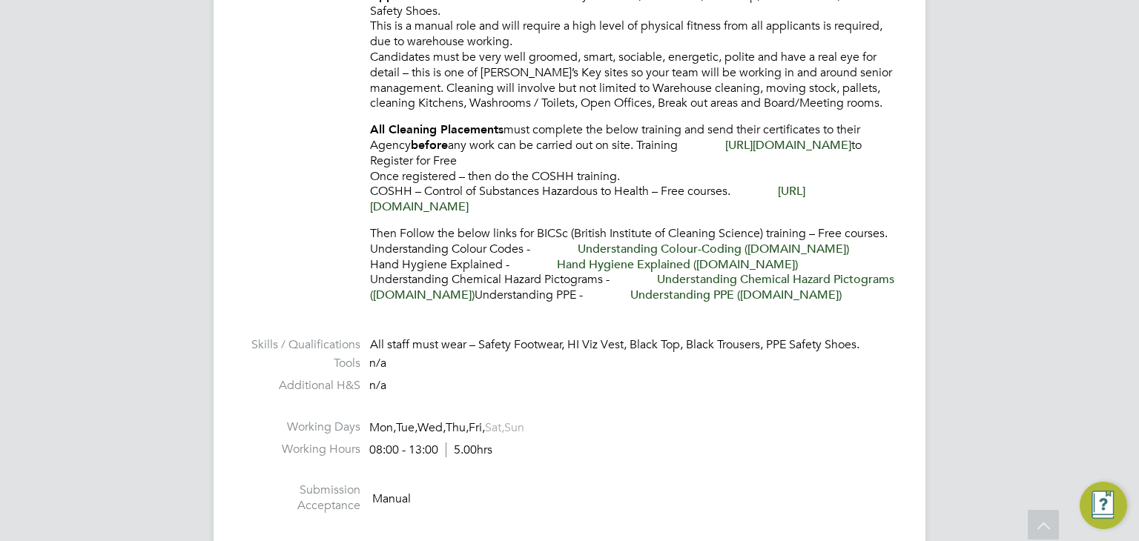
scroll to position [964, 0]
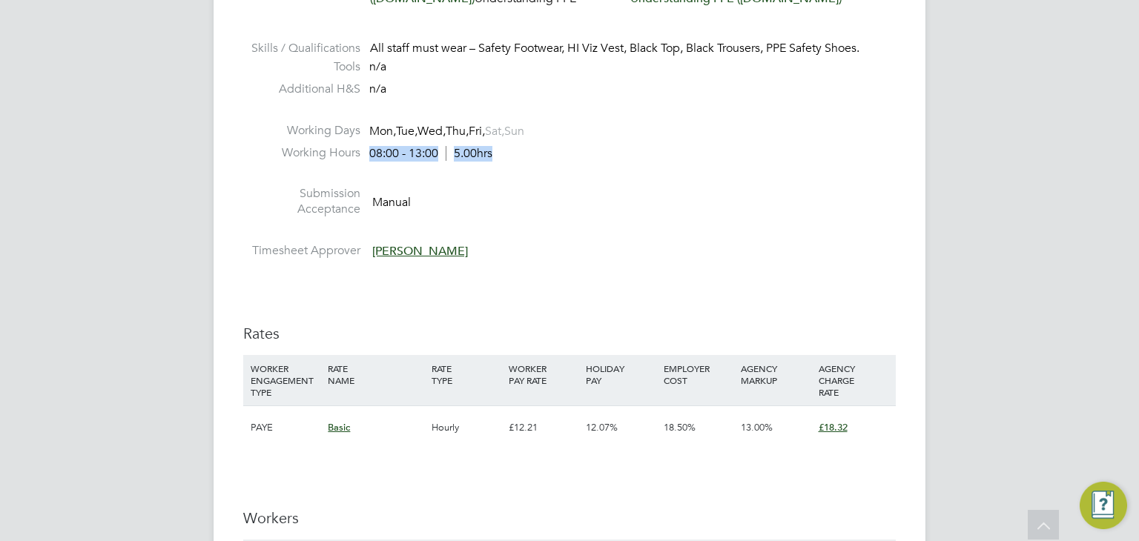
drag, startPoint x: 503, startPoint y: 153, endPoint x: 372, endPoint y: 154, distance: 131.2
click at [372, 154] on li "Working Hours 08:00 - 13:00 5.00hrs" at bounding box center [569, 156] width 653 height 22
copy div "08:00 - 13:00 5.00hrs"
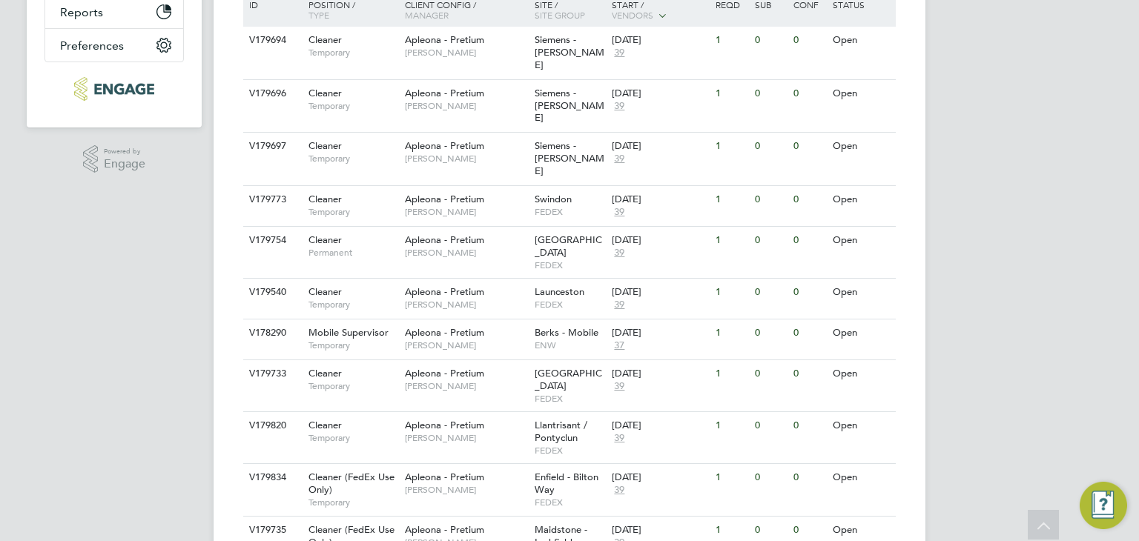
scroll to position [445, 0]
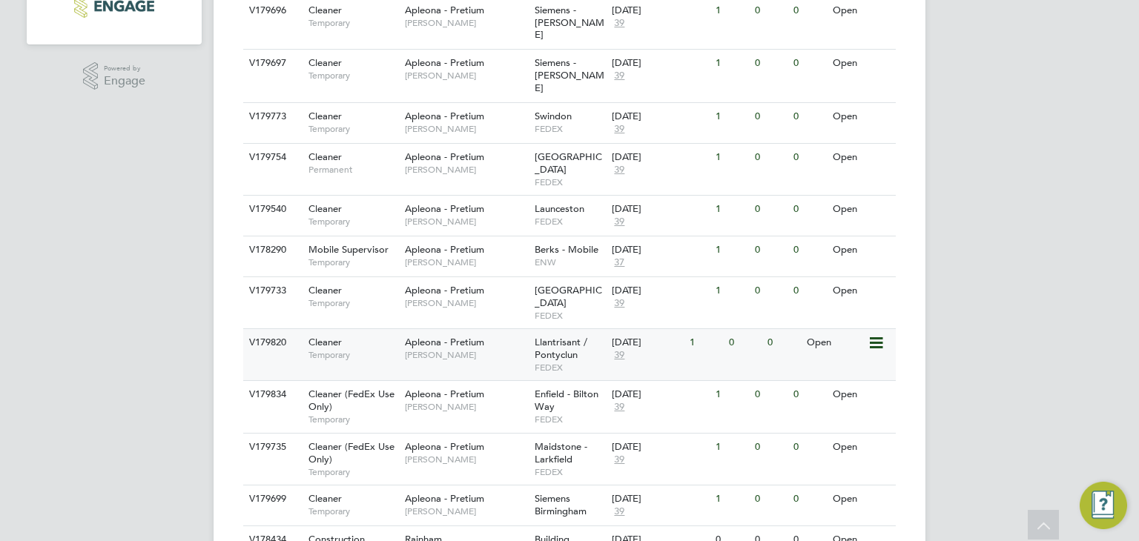
click at [452, 349] on span "[PERSON_NAME]" at bounding box center [466, 355] width 122 height 12
drag, startPoint x: 501, startPoint y: 331, endPoint x: 486, endPoint y: 335, distance: 14.6
click at [486, 381] on div "Apleona - Pretium Tracy Sellick" at bounding box center [466, 400] width 130 height 39
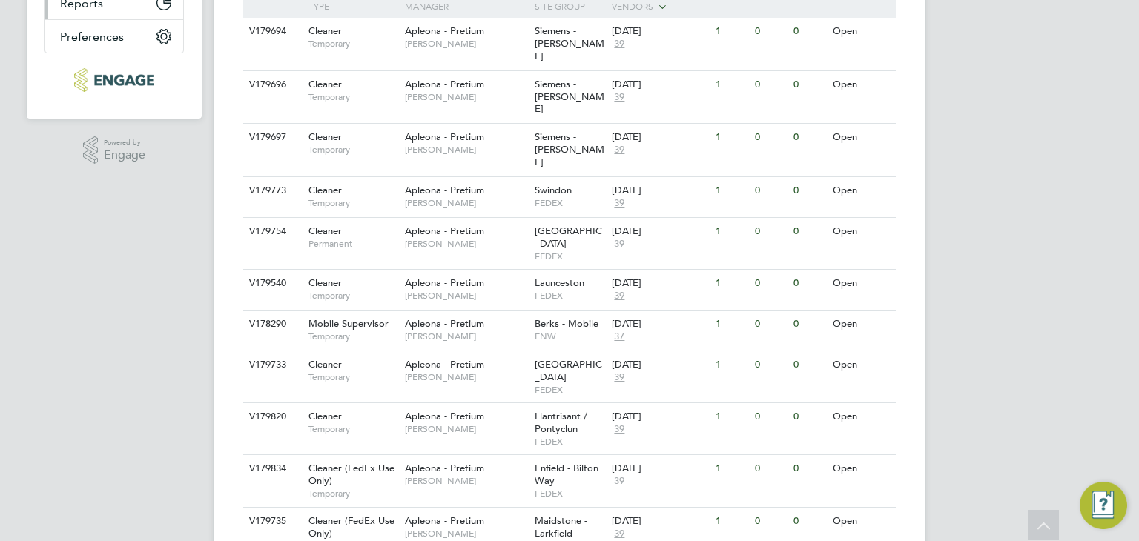
scroll to position [0, 0]
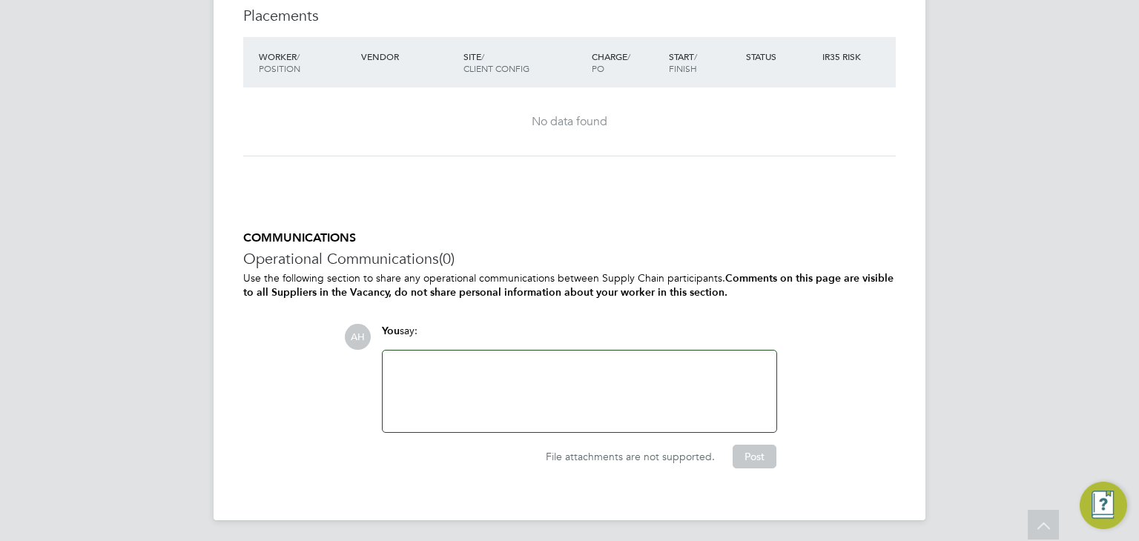
scroll to position [1705, 0]
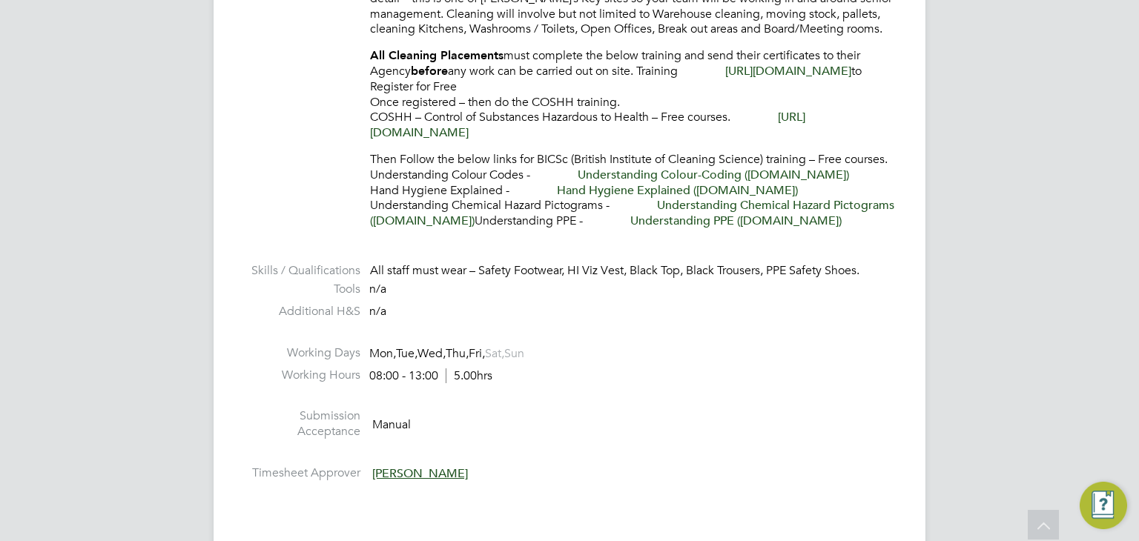
scroll to position [667, 0]
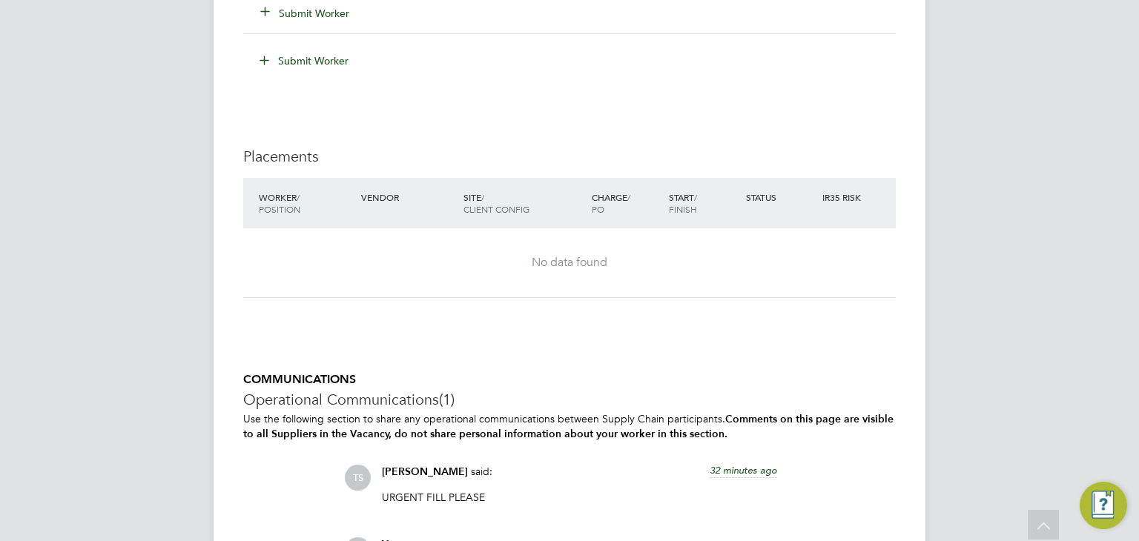
scroll to position [1705, 0]
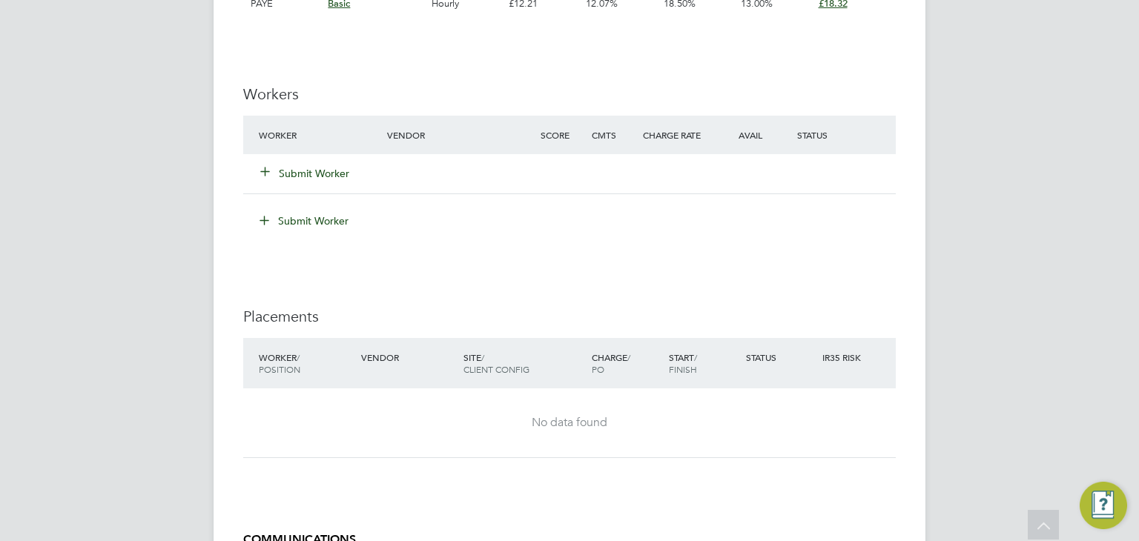
scroll to position [1765, 0]
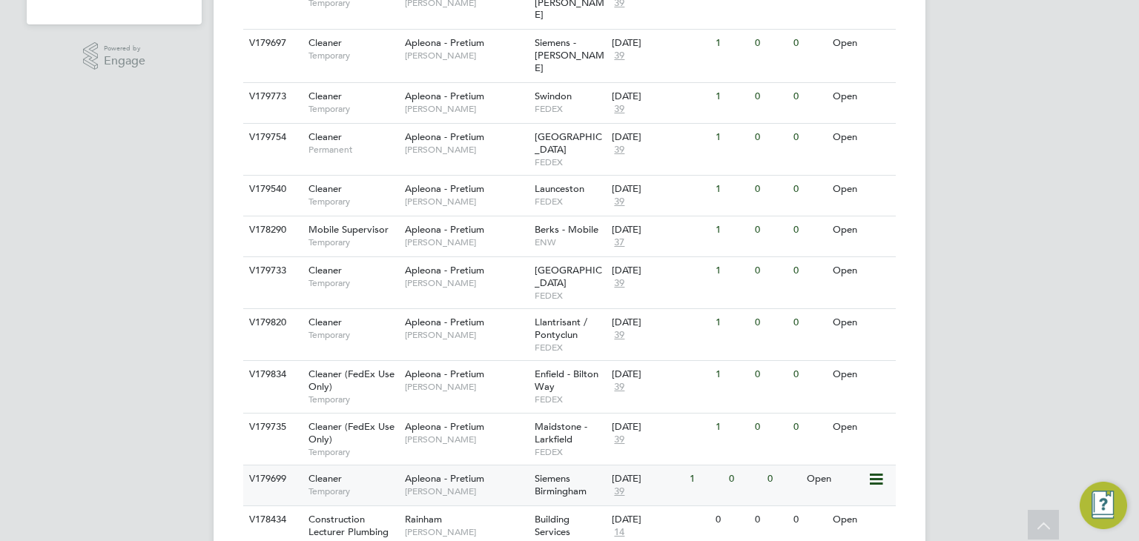
scroll to position [455, 0]
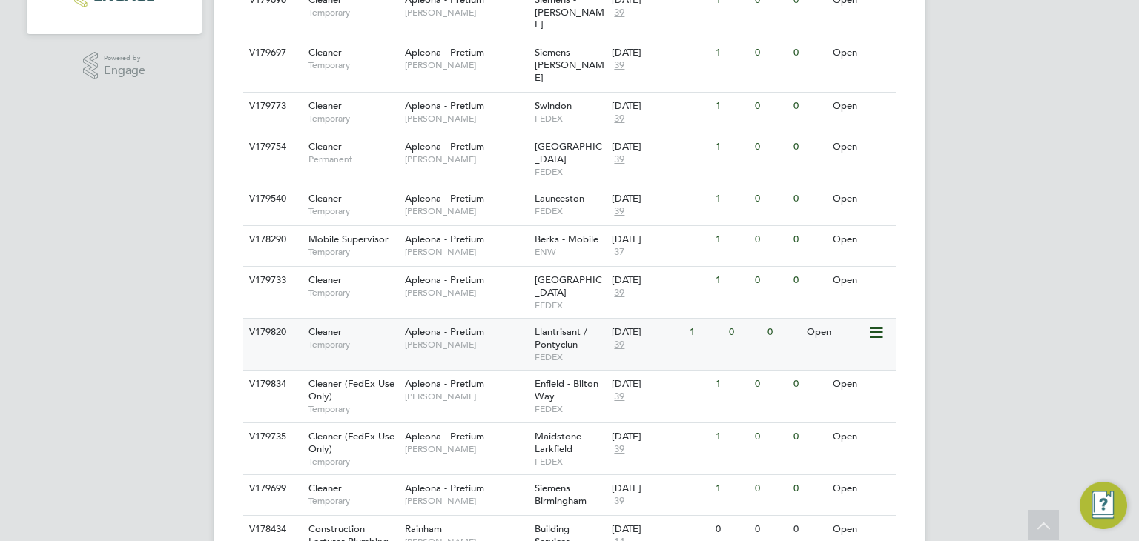
drag, startPoint x: 436, startPoint y: 273, endPoint x: 423, endPoint y: 273, distance: 13.3
click at [423, 326] on span "Apleona - Pretium" at bounding box center [444, 332] width 79 height 13
click at [427, 287] on span "[PERSON_NAME]" at bounding box center [466, 293] width 122 height 12
click at [469, 233] on span "Apleona - Pretium" at bounding box center [444, 239] width 79 height 13
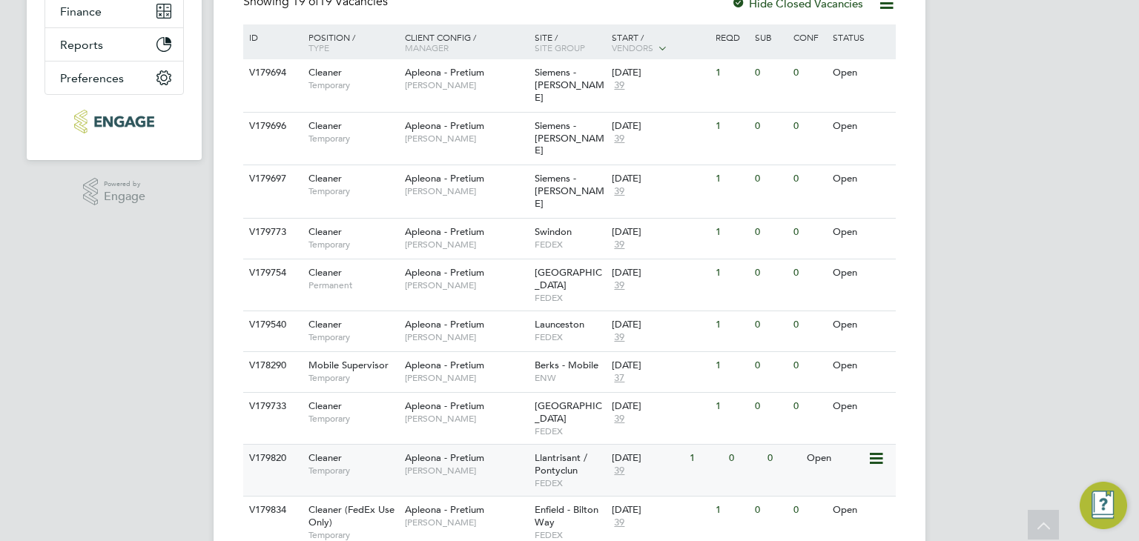
scroll to position [307, 0]
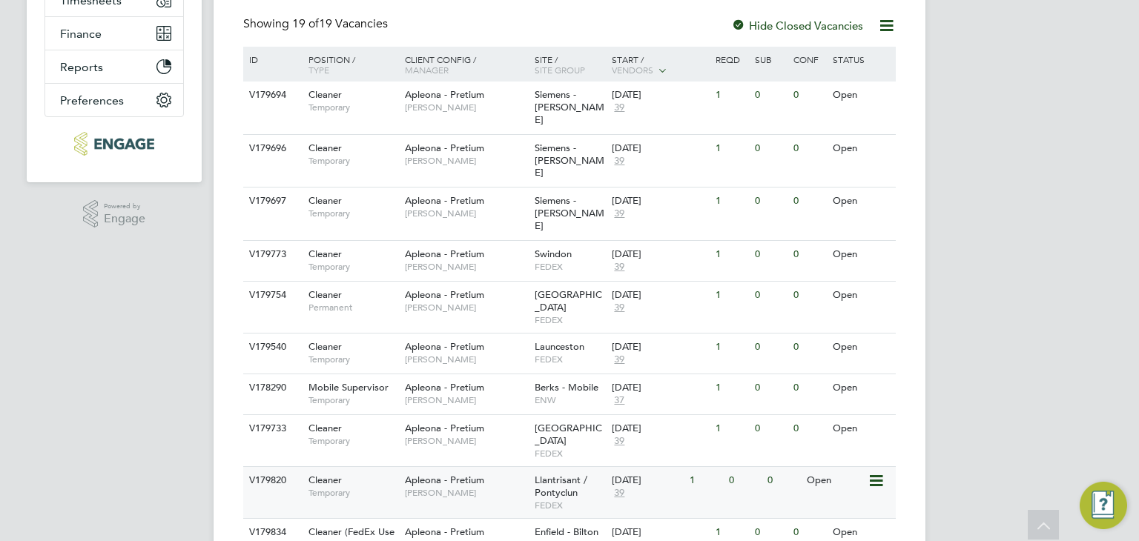
click at [538, 340] on span "Launceston" at bounding box center [560, 346] width 50 height 13
drag, startPoint x: 503, startPoint y: 179, endPoint x: 493, endPoint y: 244, distance: 65.3
click at [493, 244] on div "ID Position / Type Client Config / Manager Site / Site Group Start / Vendors Re…" at bounding box center [569, 539] width 653 height 984
click at [498, 241] on div "Apleona - Pretium Julie Tante" at bounding box center [466, 260] width 130 height 39
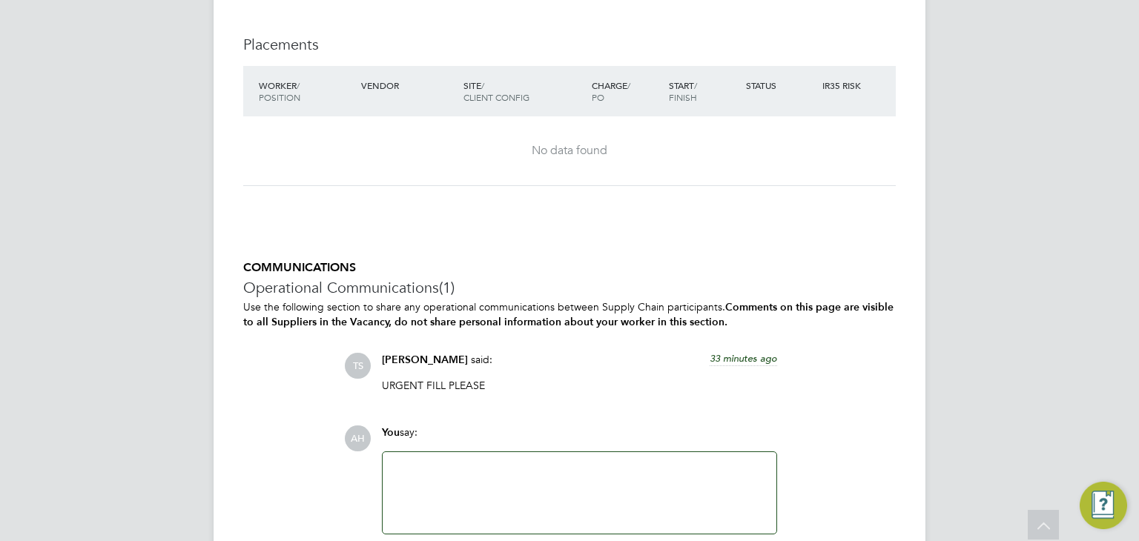
scroll to position [1765, 0]
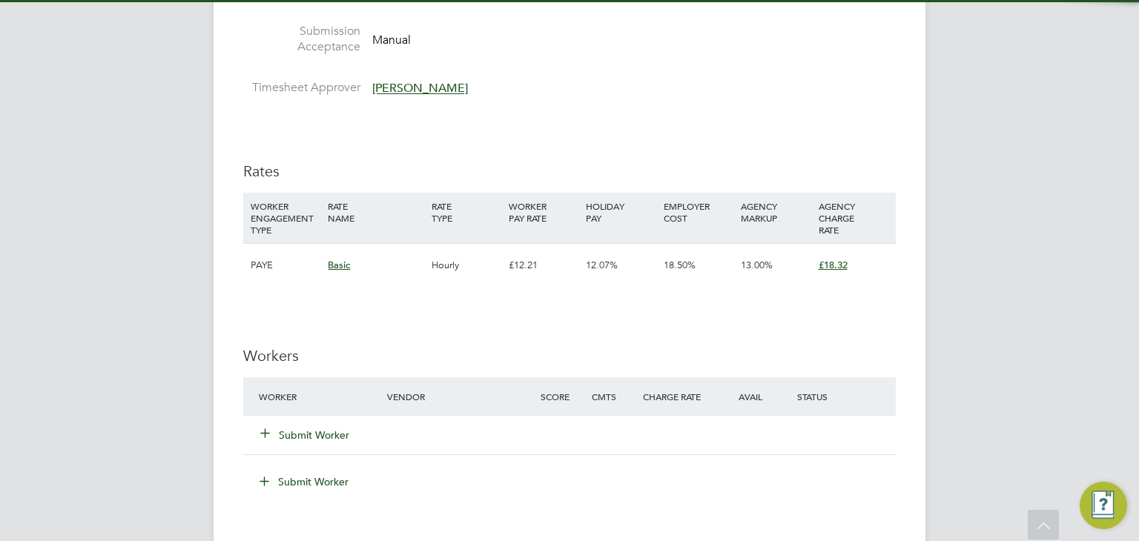
scroll to position [1705, 0]
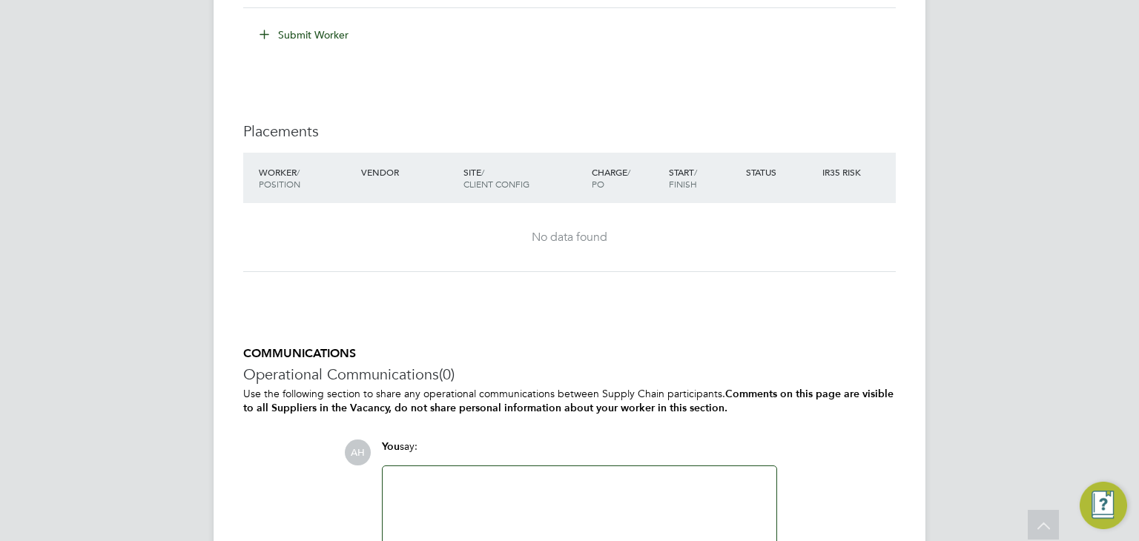
scroll to position [1705, 0]
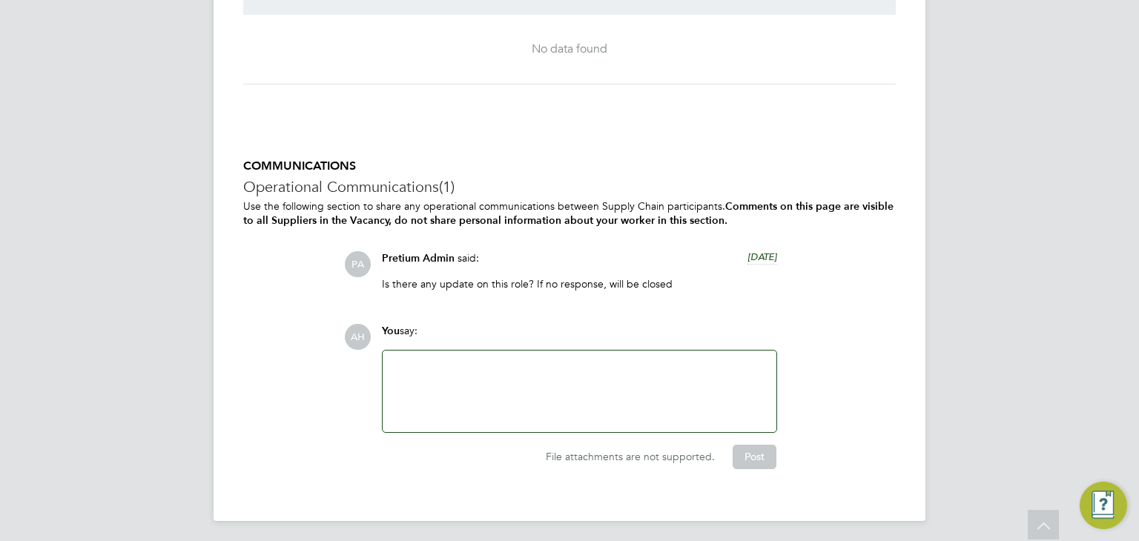
scroll to position [1478, 0]
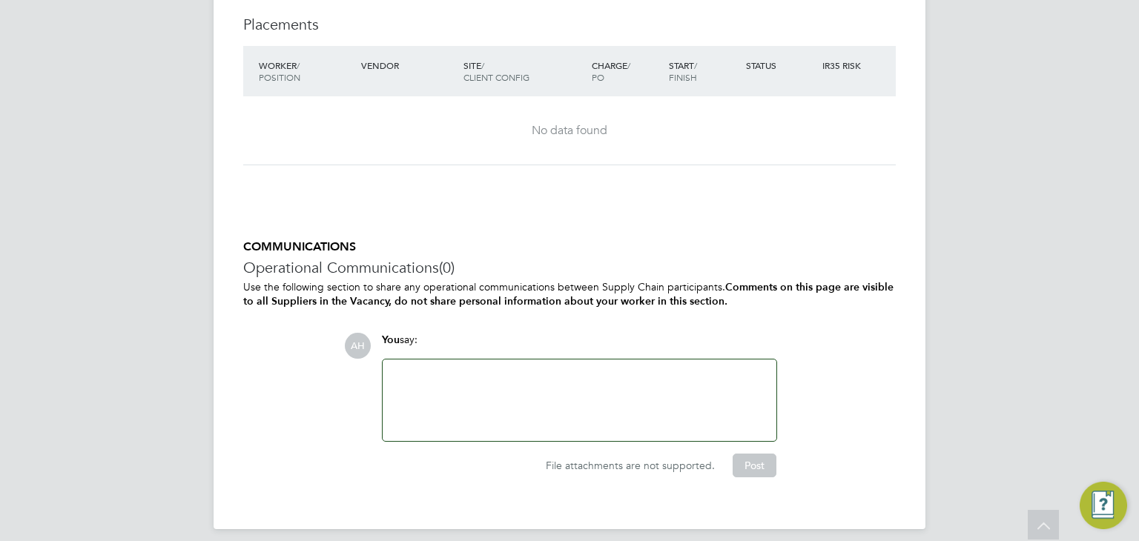
scroll to position [1705, 0]
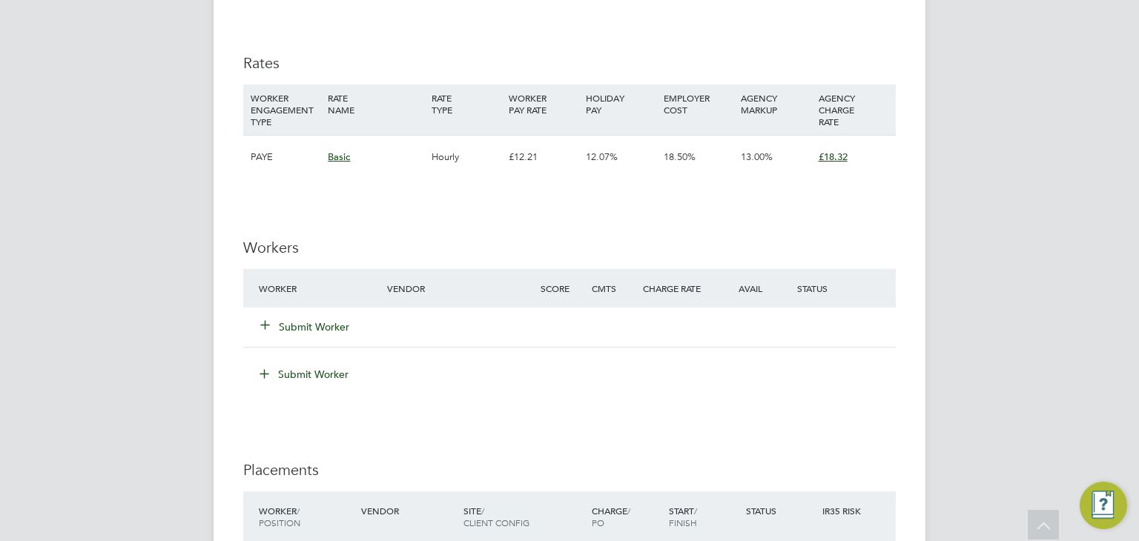
scroll to position [1098, 0]
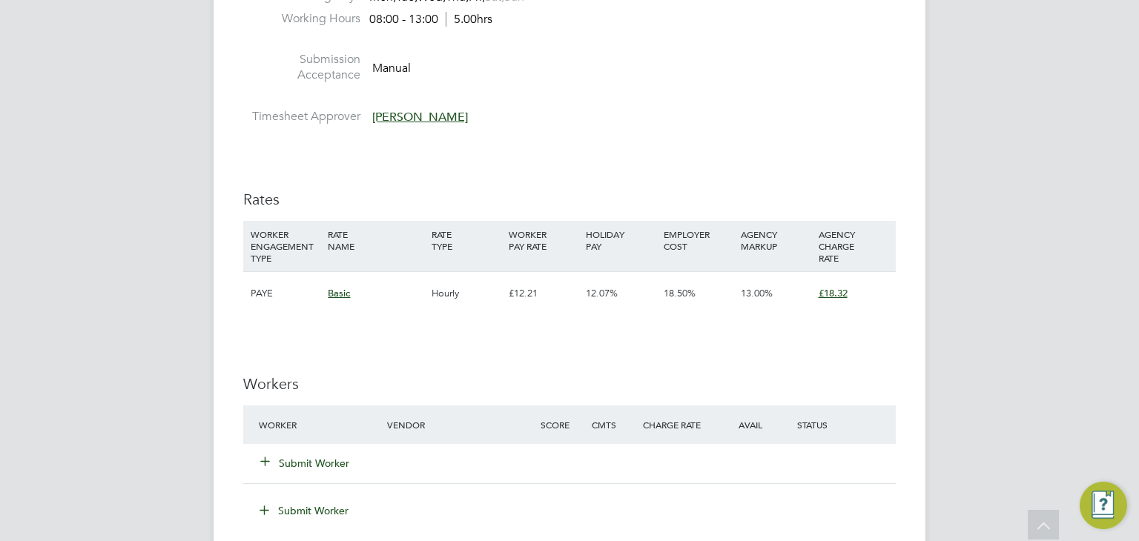
click at [136, 260] on div "AH Alex Hyde Notifications Applications: Network Team Members Businesses Sites …" at bounding box center [569, 55] width 1139 height 2306
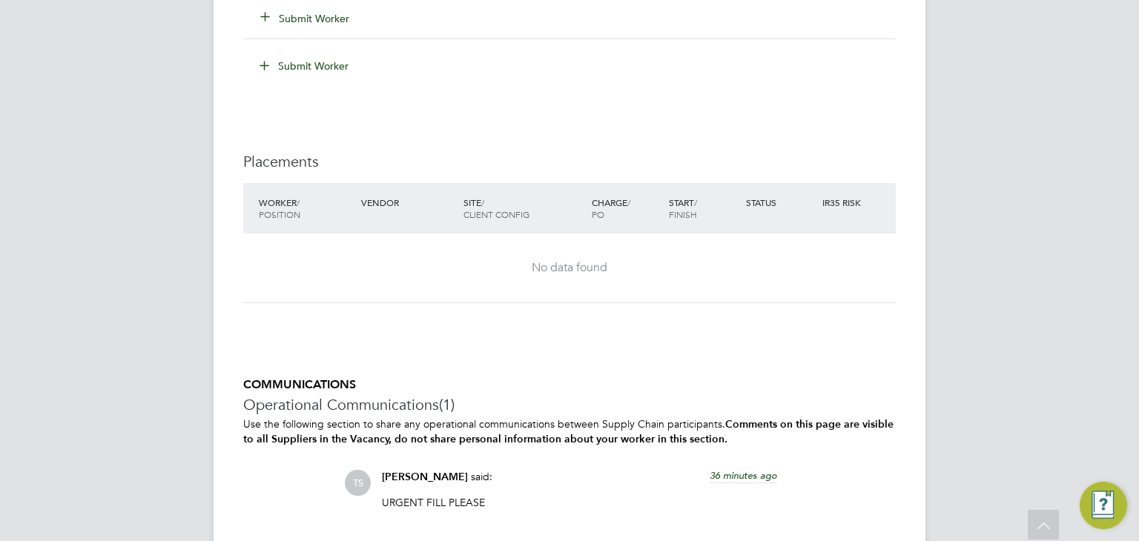
scroll to position [1691, 0]
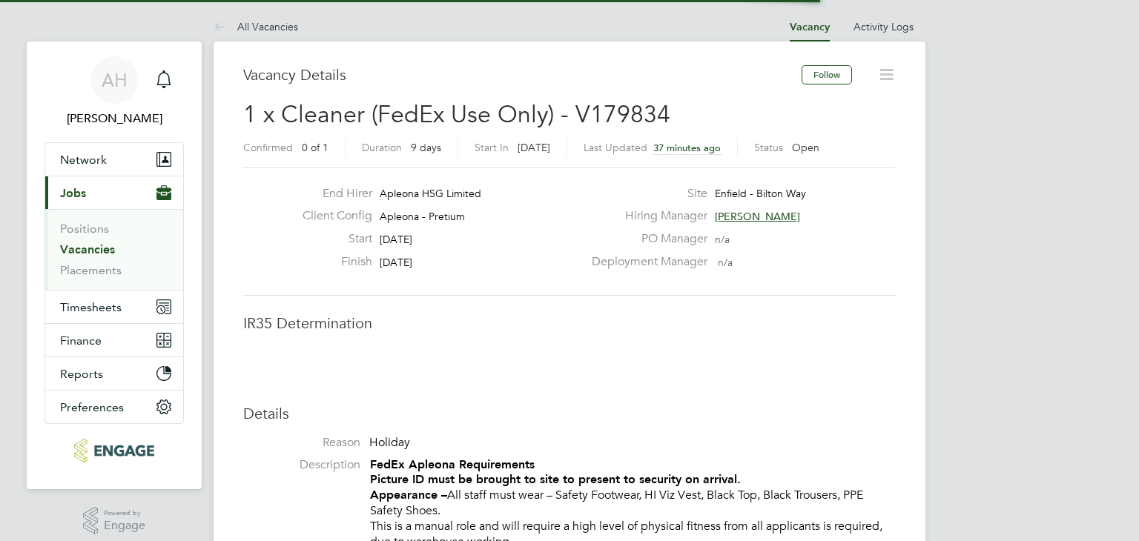
scroll to position [44, 104]
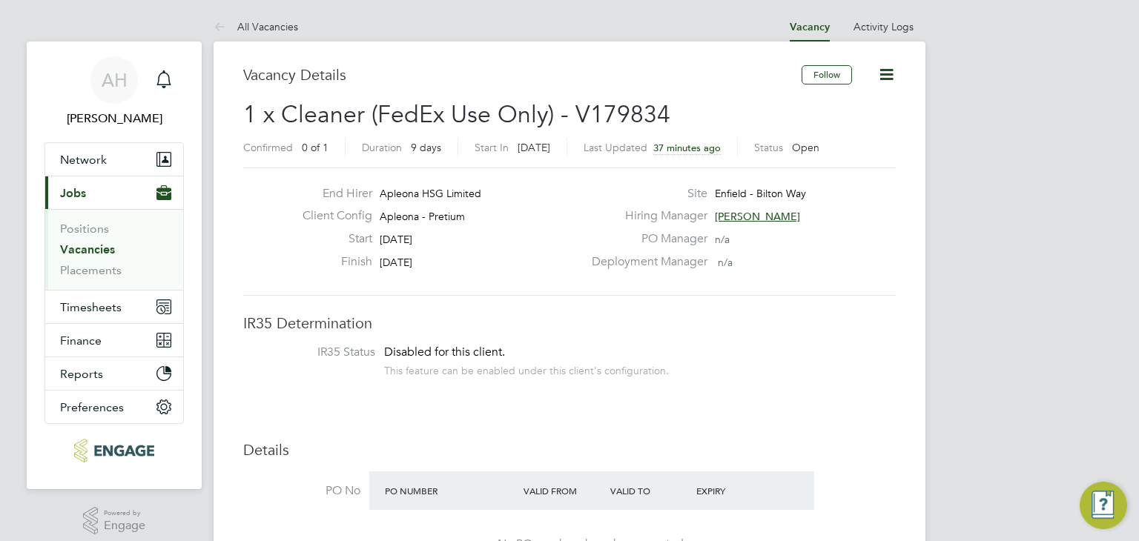
click at [736, 216] on span "[PERSON_NAME]" at bounding box center [757, 216] width 85 height 13
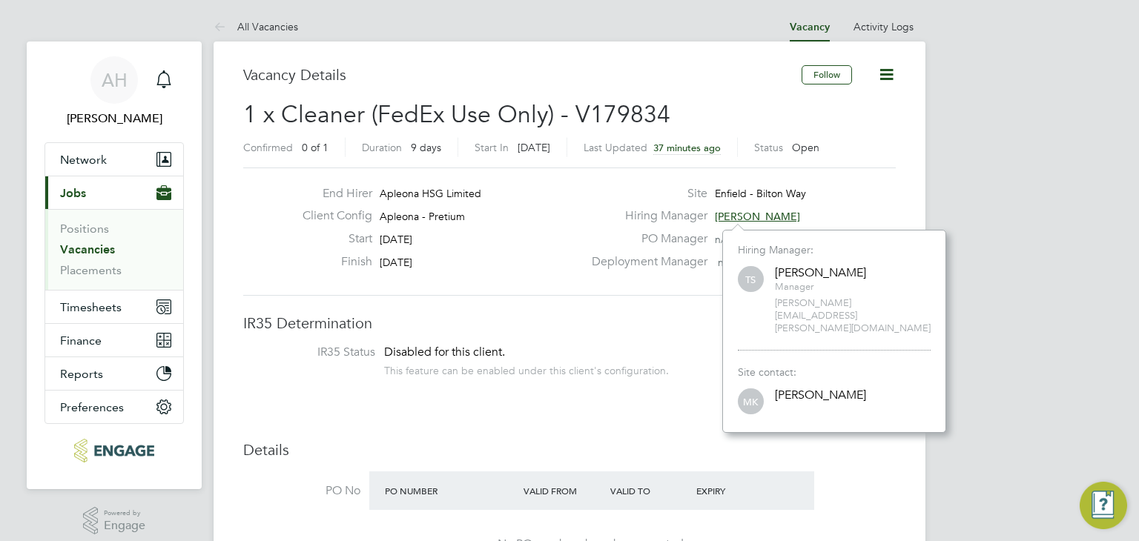
scroll to position [178, 223]
drag, startPoint x: 887, startPoint y: 300, endPoint x: 771, endPoint y: 303, distance: 115.7
click at [771, 303] on div "TS Tracy Sellick Manager tracy.sellick@apleona.com" at bounding box center [834, 299] width 193 height 71
copy span "tracy.sellick@apleona.com"
click at [610, 200] on label "Site" at bounding box center [645, 194] width 125 height 16
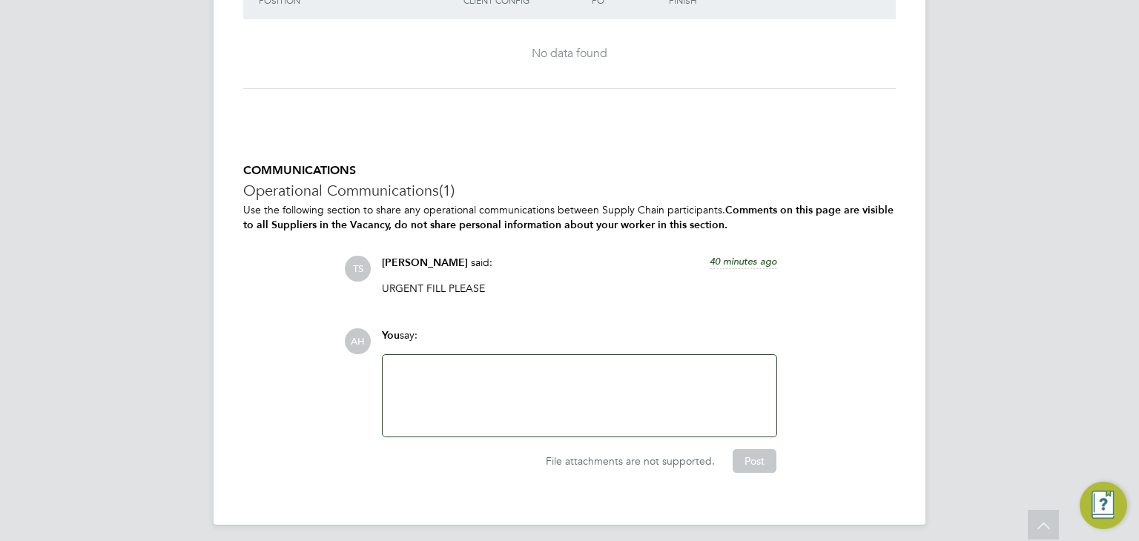
scroll to position [1765, 0]
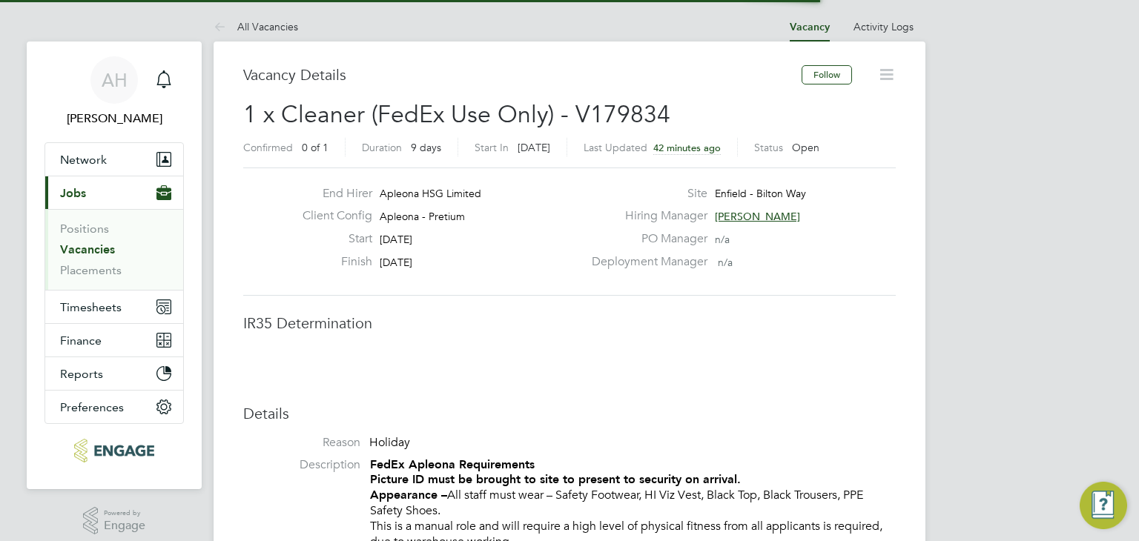
scroll to position [44, 104]
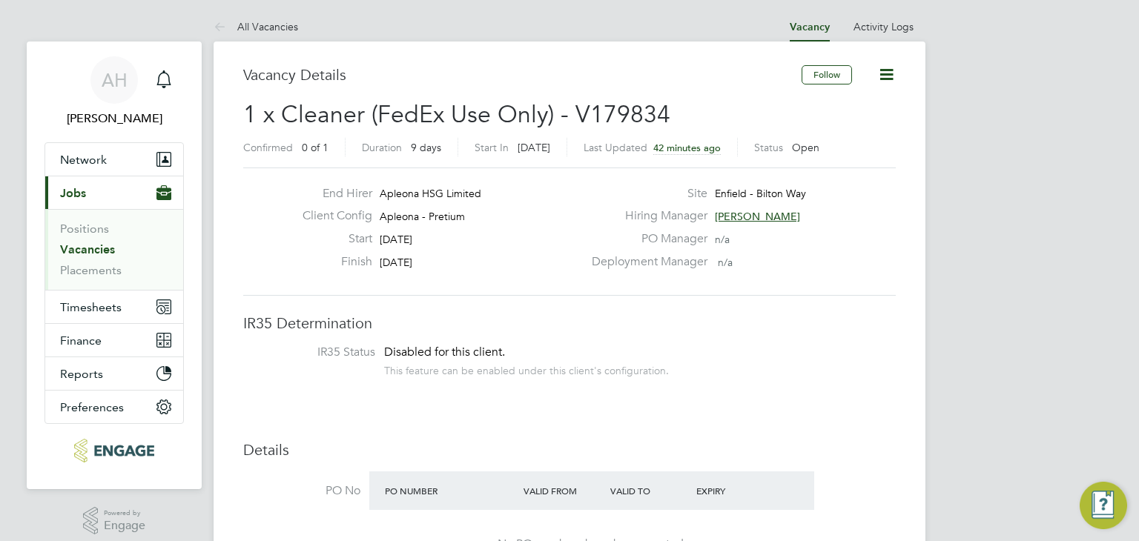
click at [733, 213] on span "[PERSON_NAME]" at bounding box center [757, 216] width 85 height 13
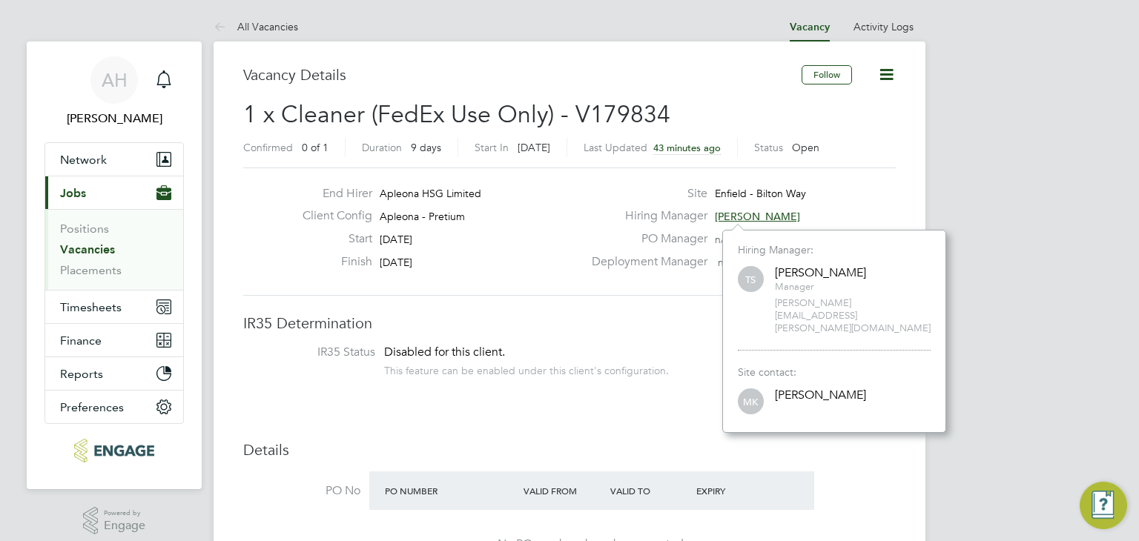
click at [581, 227] on div "Client Config Apleona - Pretium" at bounding box center [437, 219] width 292 height 23
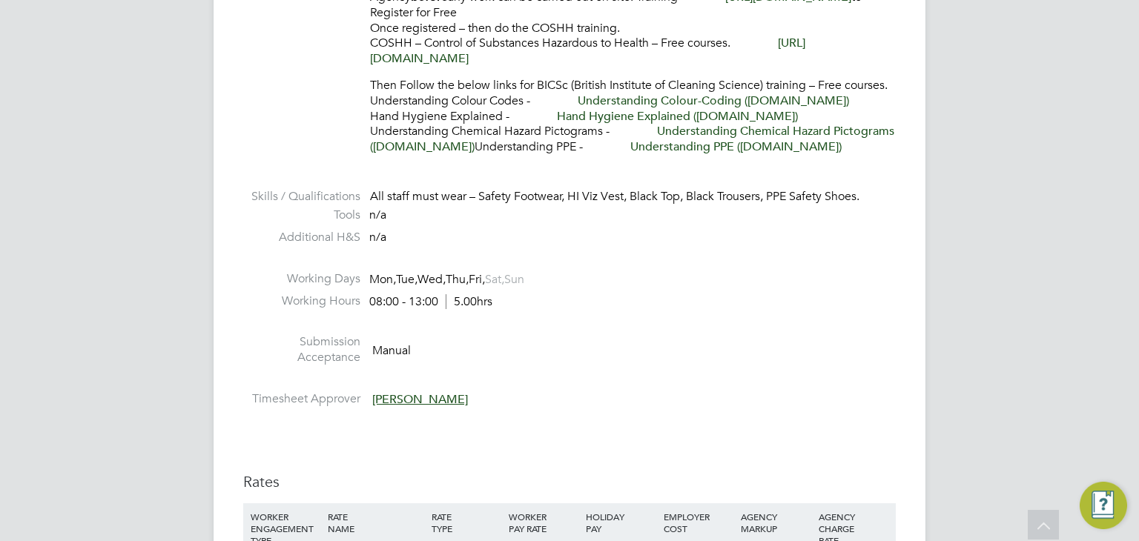
scroll to position [593, 0]
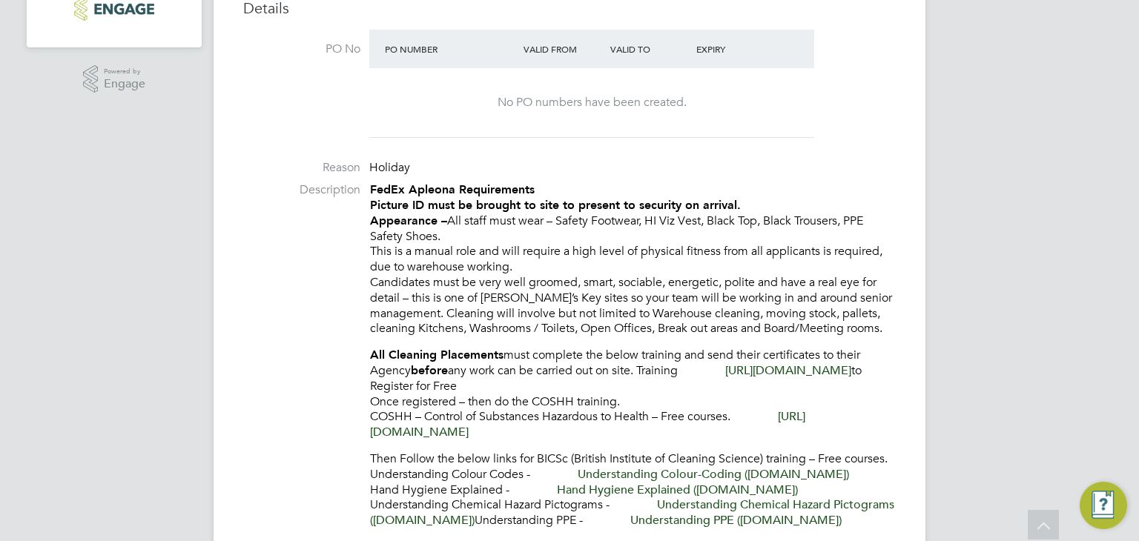
scroll to position [445, 0]
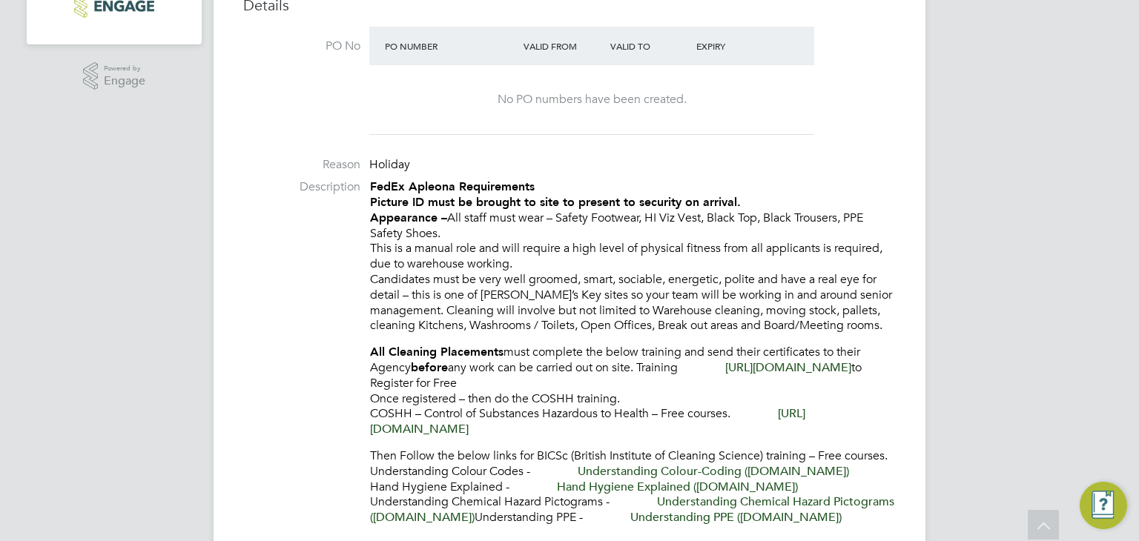
click at [564, 309] on p "FedEx Apleona Requirements Picture ID must be brought to site to present to sec…" at bounding box center [633, 256] width 526 height 154
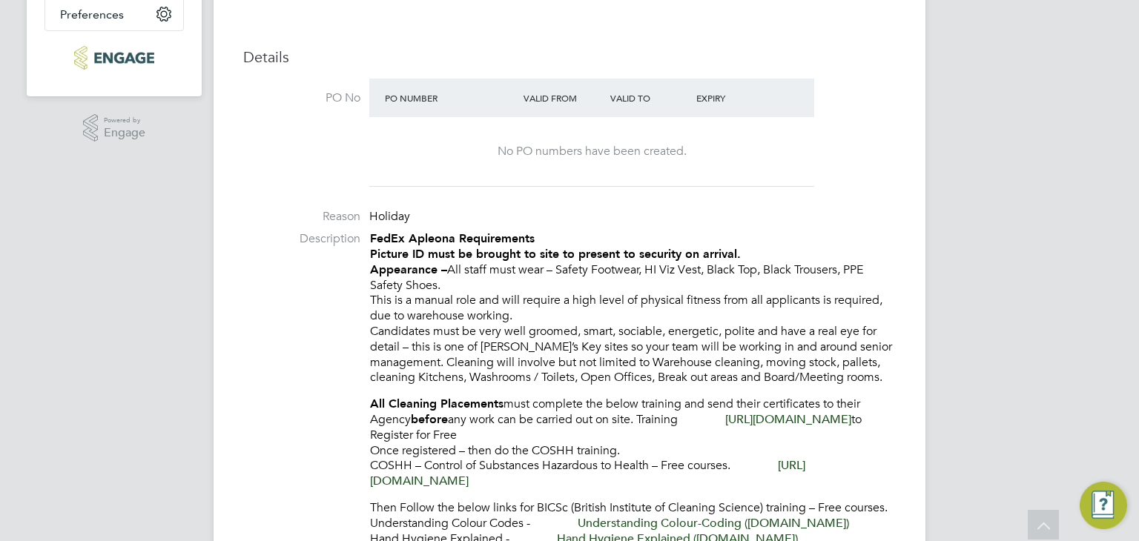
scroll to position [297, 0]
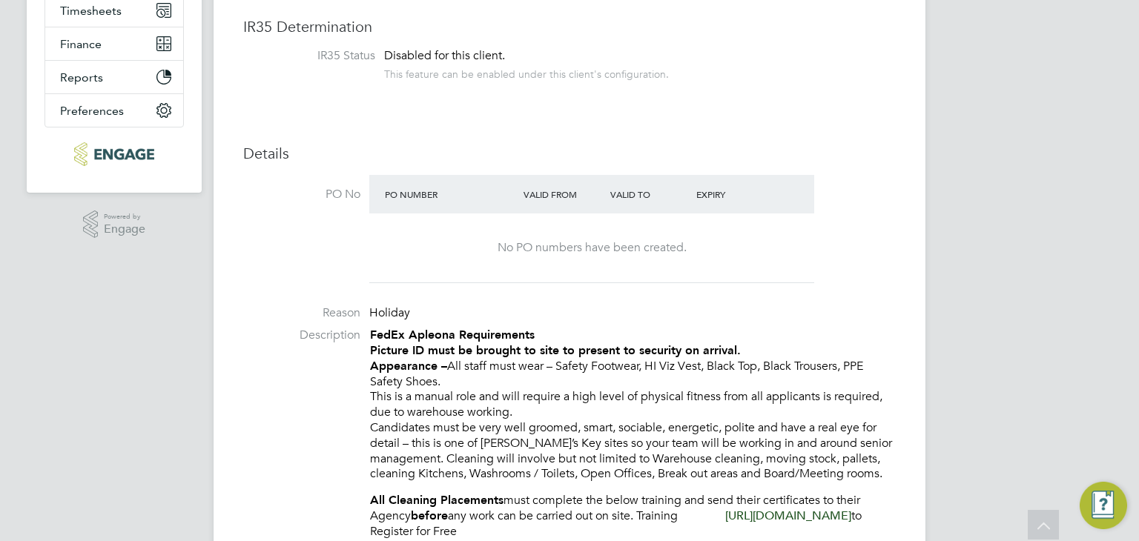
click at [371, 333] on strong "FedEx Apleona Requirements" at bounding box center [452, 335] width 165 height 14
click at [380, 334] on strong "FedEx Apleona Requirements" at bounding box center [452, 335] width 165 height 14
click at [421, 340] on strong "FedEx Apleona Requirements" at bounding box center [452, 335] width 165 height 14
click at [381, 331] on strong "FedEx Apleona Requirements" at bounding box center [452, 335] width 165 height 14
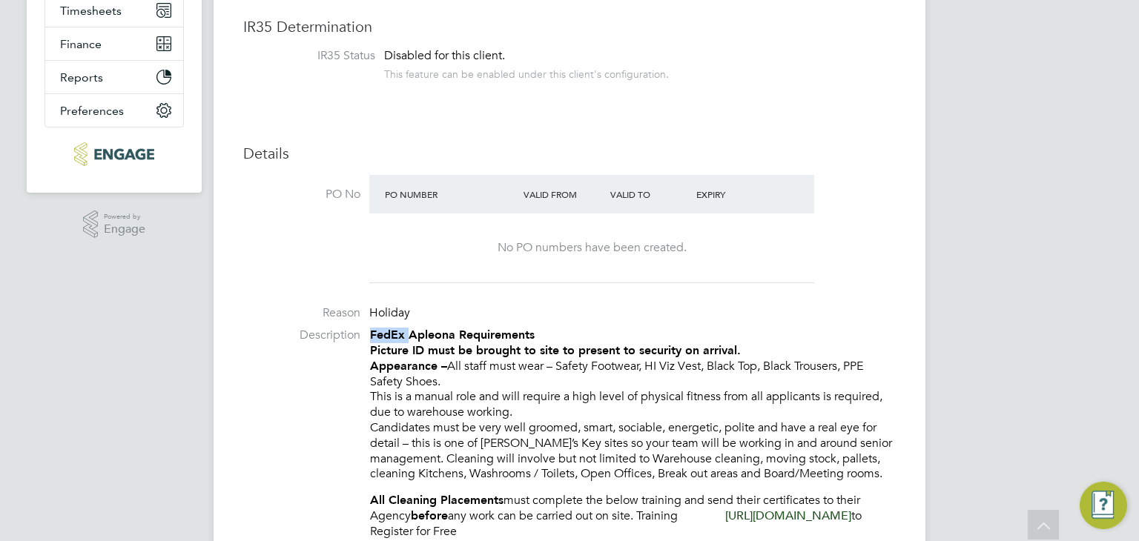
click at [381, 331] on strong "FedEx Apleona Requirements" at bounding box center [452, 335] width 165 height 14
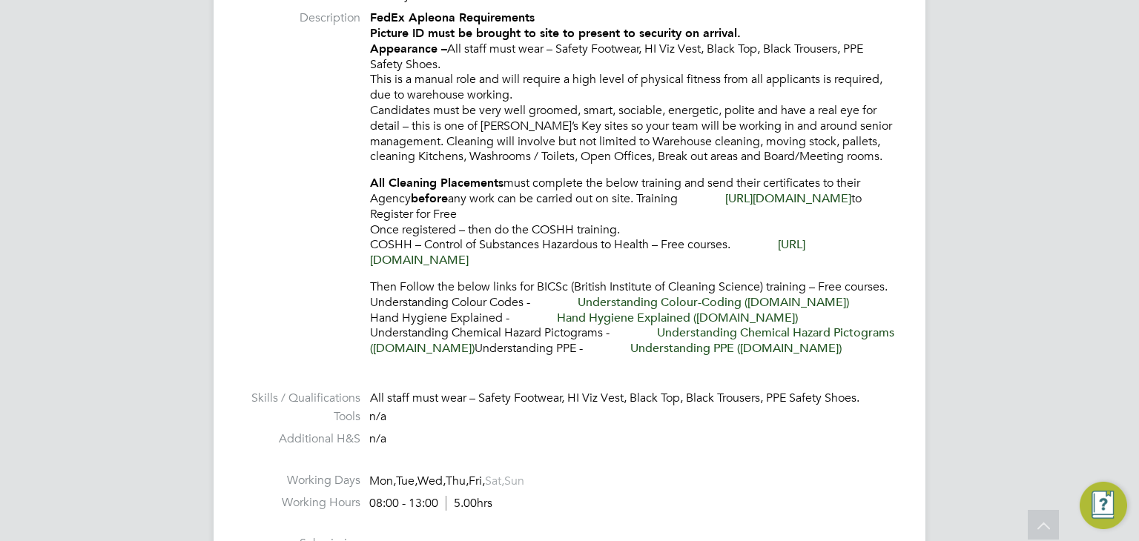
scroll to position [667, 0]
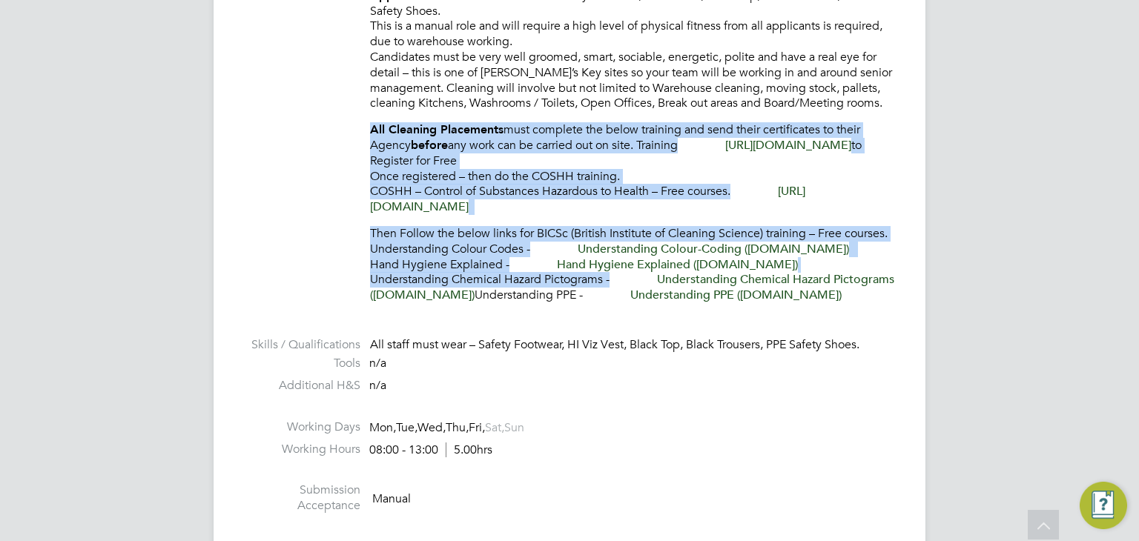
drag, startPoint x: 371, startPoint y: 133, endPoint x: 866, endPoint y: 302, distance: 523.1
click at [850, 282] on div "FedEx Apleona Requirements Picture ID must be brought to site to present to sec…" at bounding box center [633, 130] width 526 height 346
click at [298, 143] on li "Description FedEx Apleona Requirements Picture ID must be brought to site to pr…" at bounding box center [569, 137] width 653 height 361
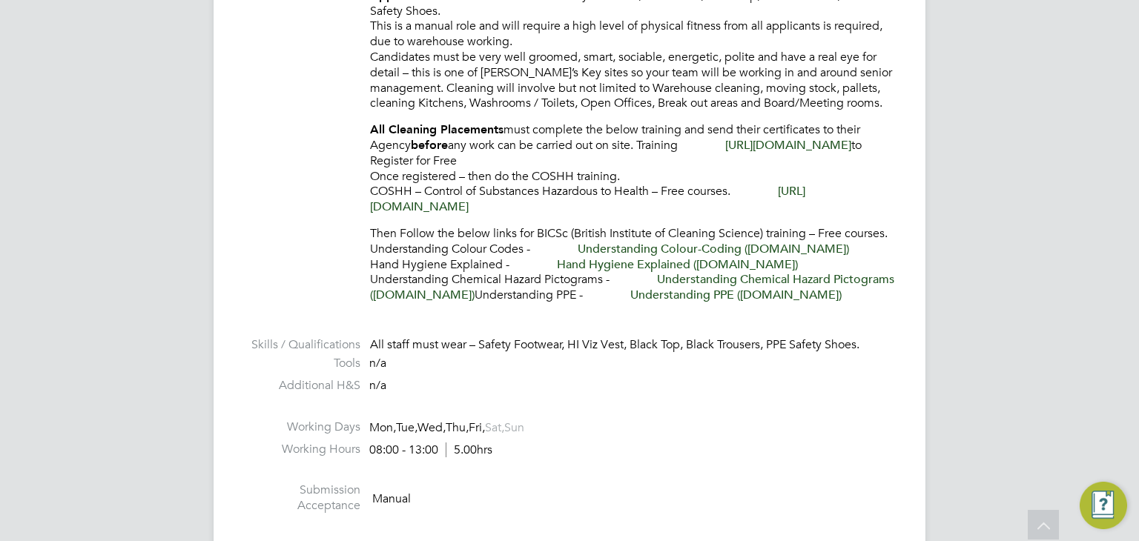
click at [337, 247] on li "Description FedEx Apleona Requirements Picture ID must be brought to site to pr…" at bounding box center [569, 137] width 653 height 361
drag, startPoint x: 368, startPoint y: 131, endPoint x: 832, endPoint y: 300, distance: 494.3
click at [832, 300] on li "Description FedEx Apleona Requirements Picture ID must be brought to site to pr…" at bounding box center [569, 137] width 653 height 361
click at [860, 295] on p "Then Follow the below links for BICSc (British Institute of Cleaning Science) t…" at bounding box center [633, 264] width 526 height 77
drag, startPoint x: 867, startPoint y: 300, endPoint x: 588, endPoint y: 208, distance: 293.6
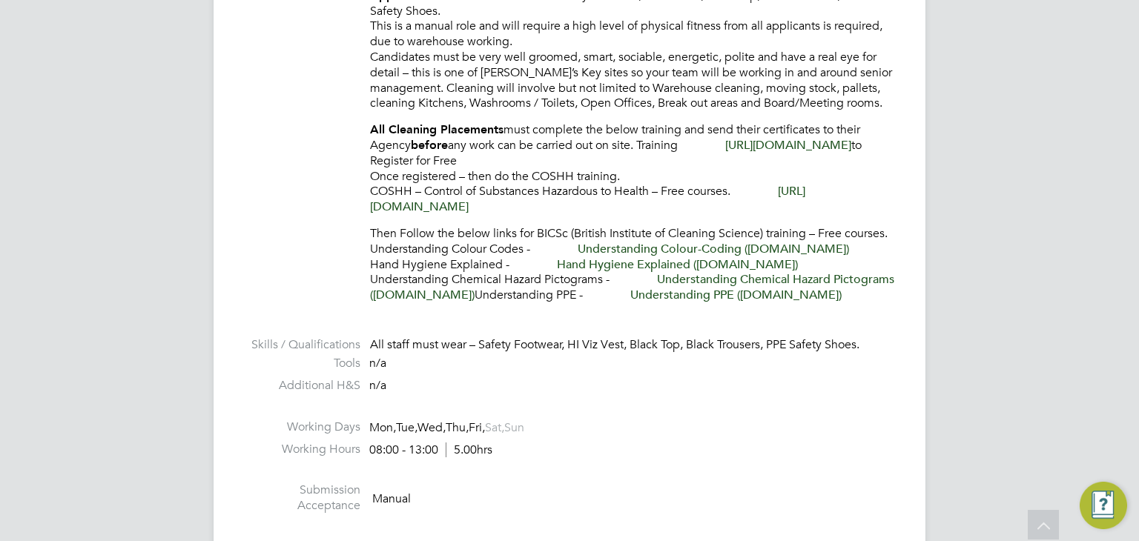
click at [589, 208] on div "FedEx Apleona Requirements Picture ID must be brought to site to present to sec…" at bounding box center [633, 130] width 526 height 346
click at [537, 176] on p "All Cleaning Placements must complete the below training and send their certifi…" at bounding box center [633, 168] width 526 height 93
click at [370, 130] on strong "All Cleaning Placements" at bounding box center [436, 129] width 133 height 14
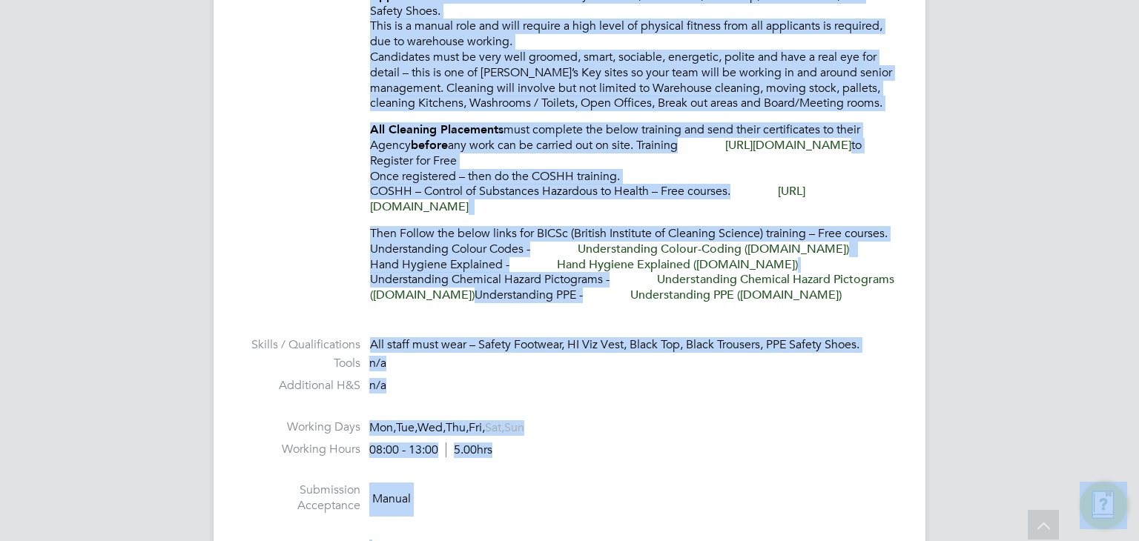
click at [405, 139] on p "All Cleaning Placements must complete the below training and send their certifi…" at bounding box center [633, 168] width 526 height 93
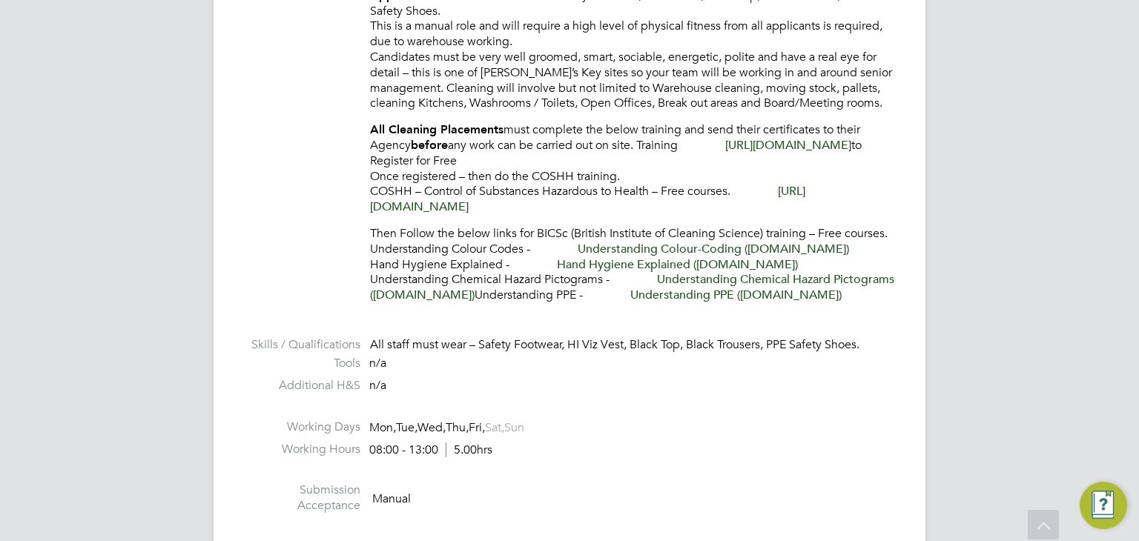
click at [538, 203] on link "[URL][DOMAIN_NAME]" at bounding box center [587, 199] width 435 height 30
click at [624, 207] on link "[URL][DOMAIN_NAME]" at bounding box center [587, 199] width 435 height 30
click at [725, 153] on link "[URL][DOMAIN_NAME]" at bounding box center [788, 145] width 126 height 15
click at [725, 245] on link "Understanding Colour-Coding ([DOMAIN_NAME])" at bounding box center [713, 249] width 271 height 15
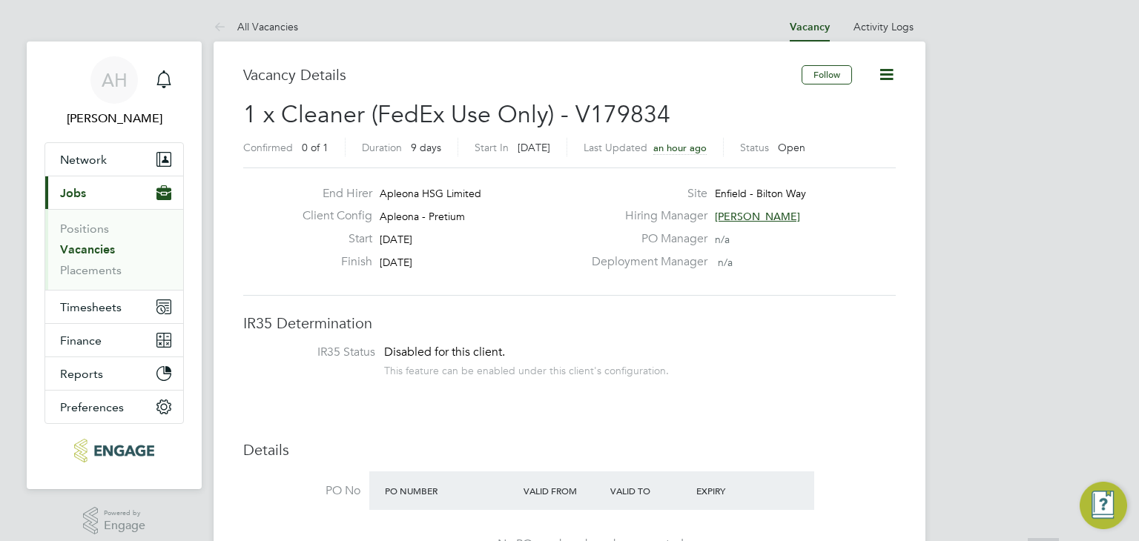
scroll to position [0, 0]
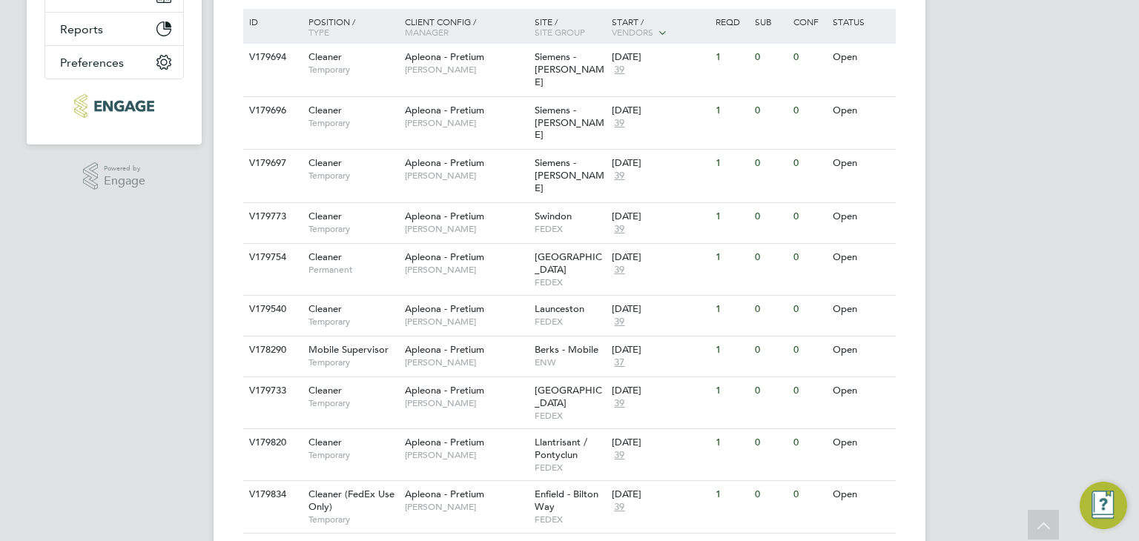
scroll to position [371, 0]
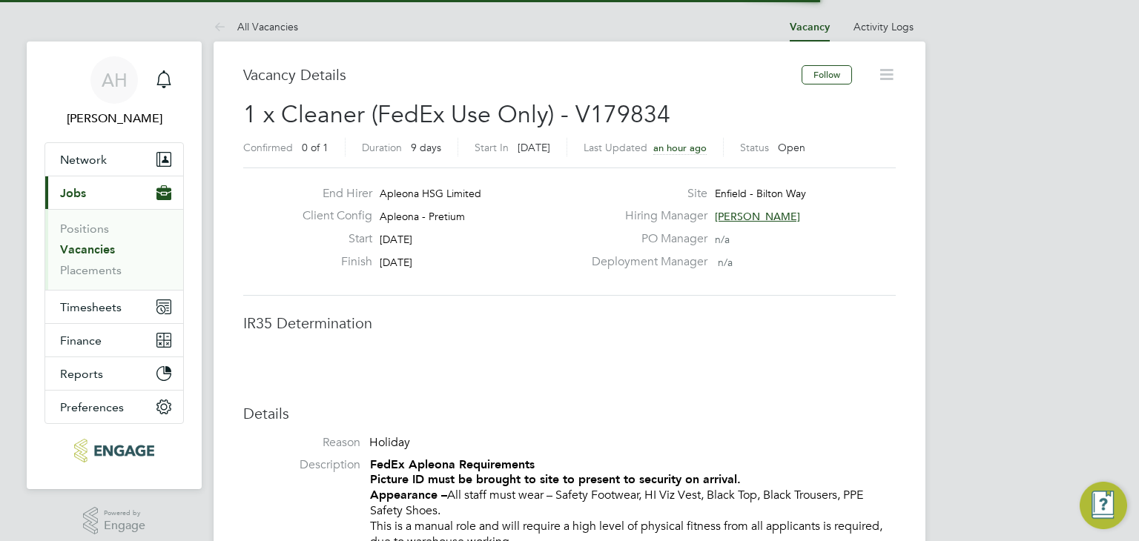
scroll to position [44, 104]
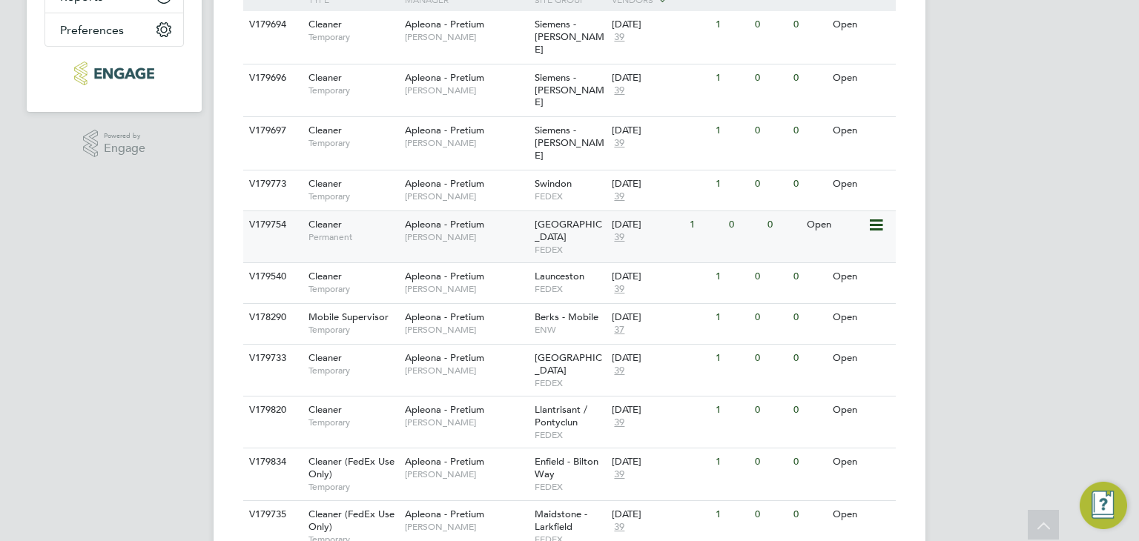
scroll to position [529, 0]
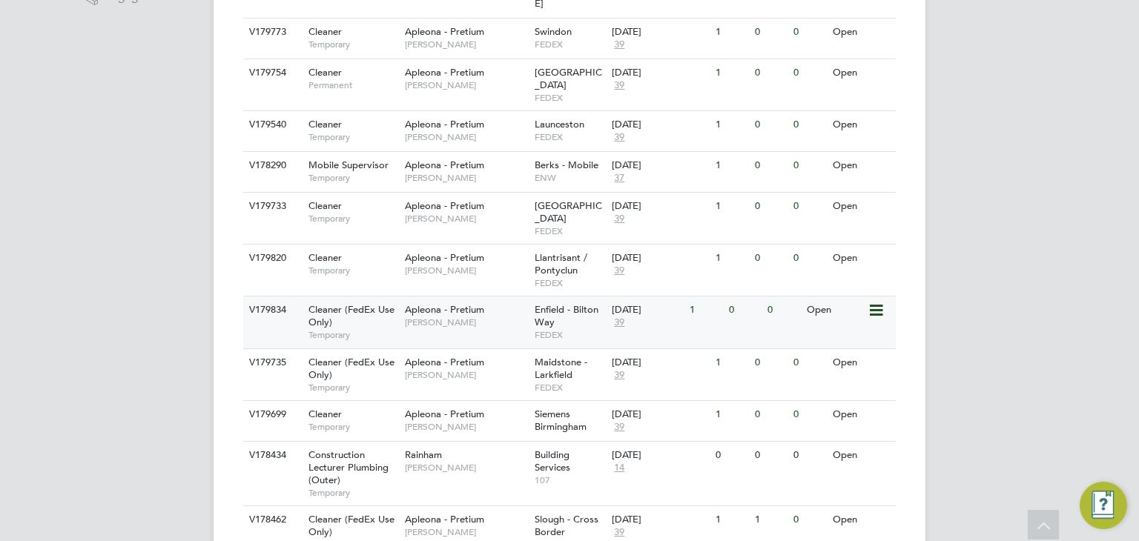
click at [445, 303] on span "Apleona - Pretium" at bounding box center [444, 309] width 79 height 13
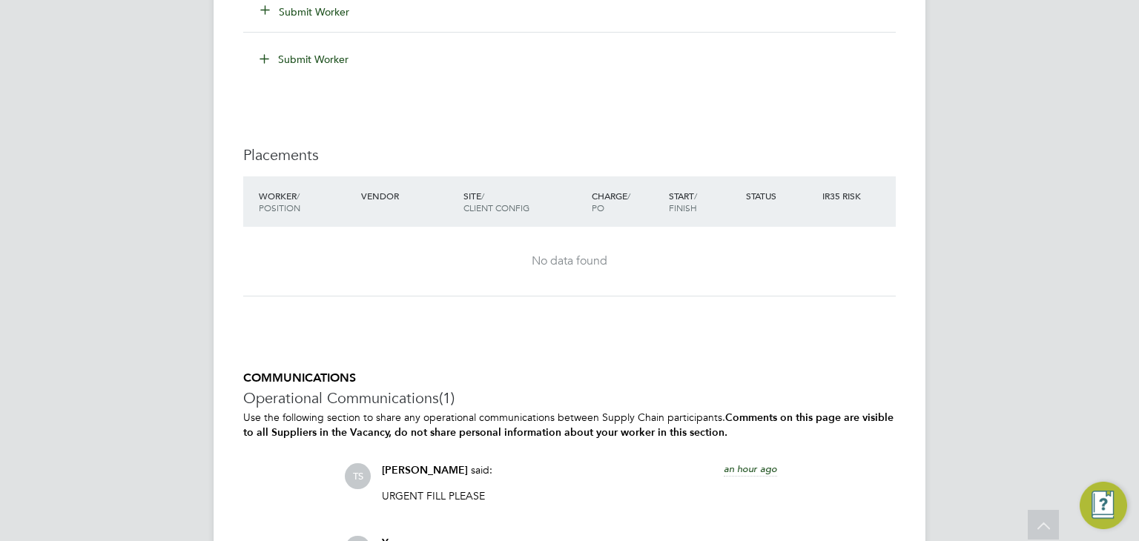
scroll to position [1711, 0]
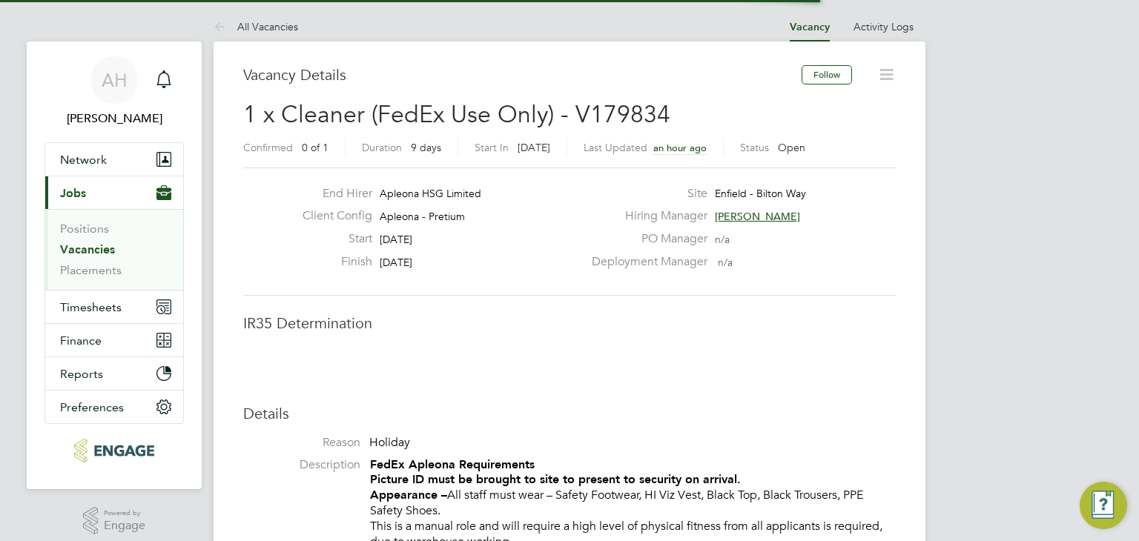
scroll to position [44, 104]
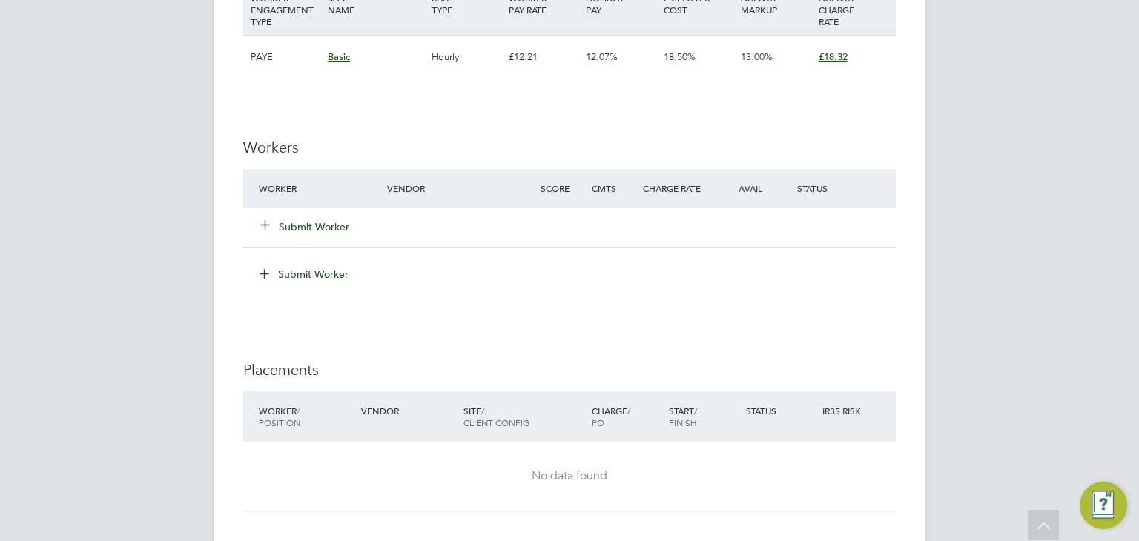
scroll to position [1765, 0]
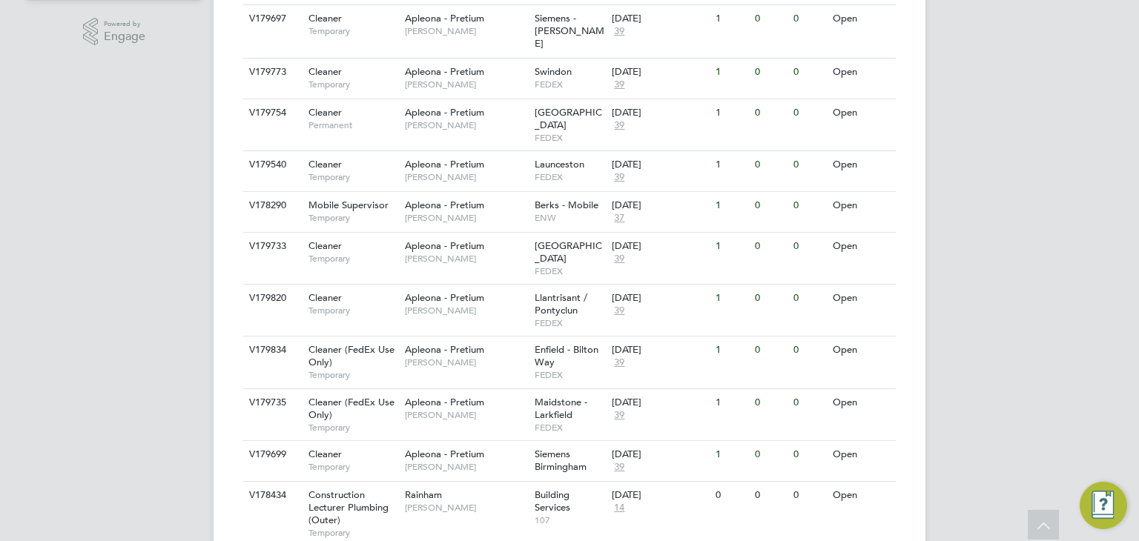
scroll to position [193, 0]
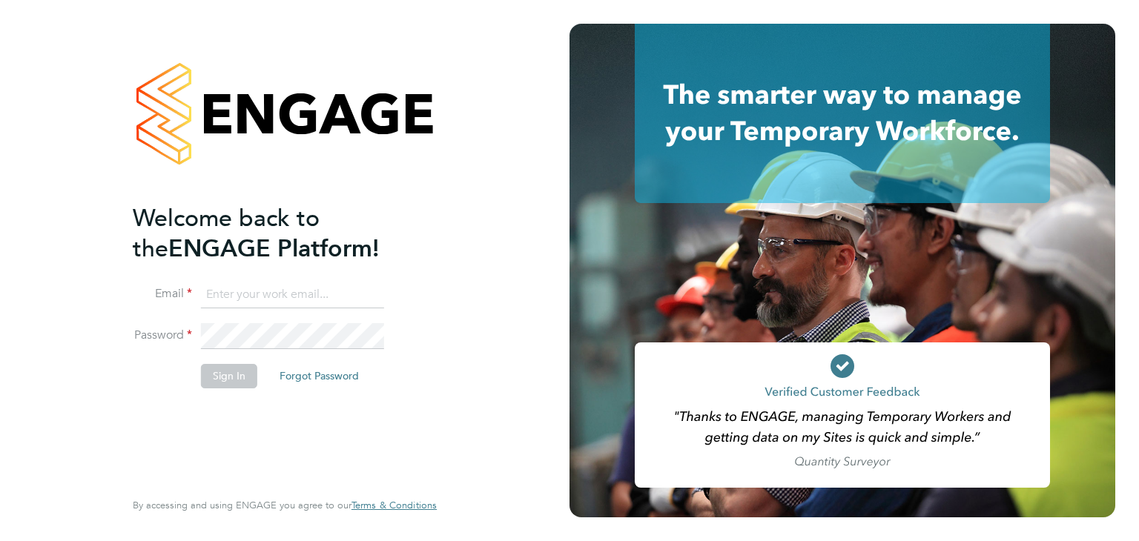
click at [291, 288] on input at bounding box center [292, 295] width 183 height 27
type input "alex.hyde@conceptresources.co.uk"
click at [229, 377] on button "Sign In" at bounding box center [229, 376] width 56 height 24
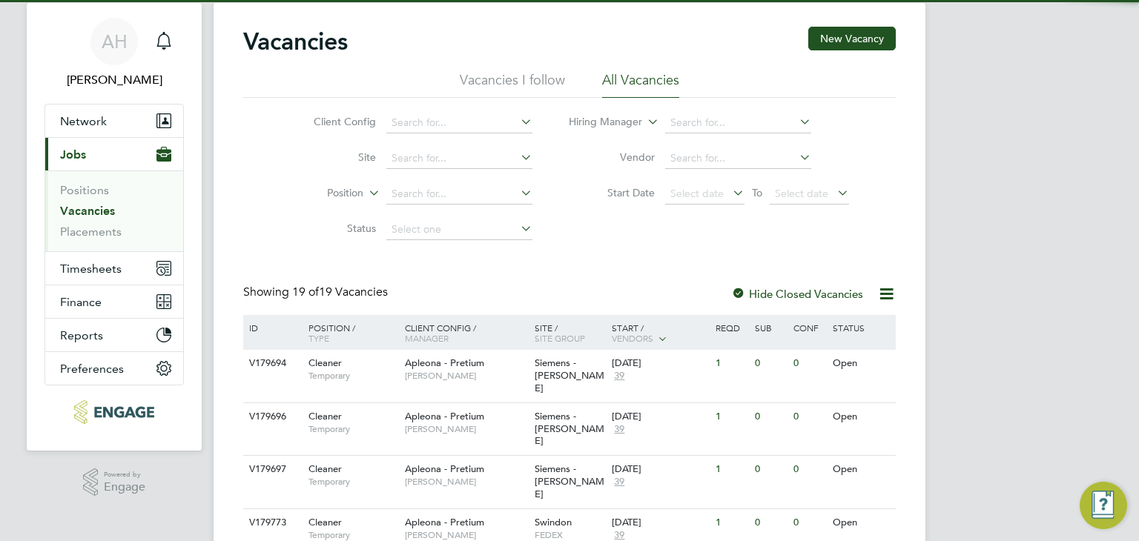
scroll to position [445, 0]
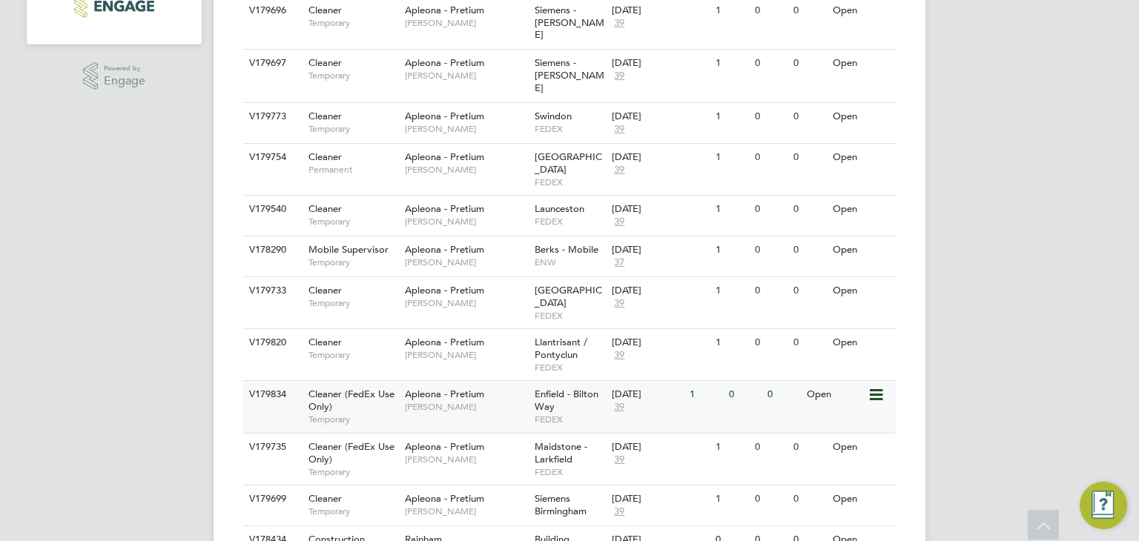
click at [535, 388] on span "Enfield - Bilton Way" at bounding box center [567, 400] width 64 height 25
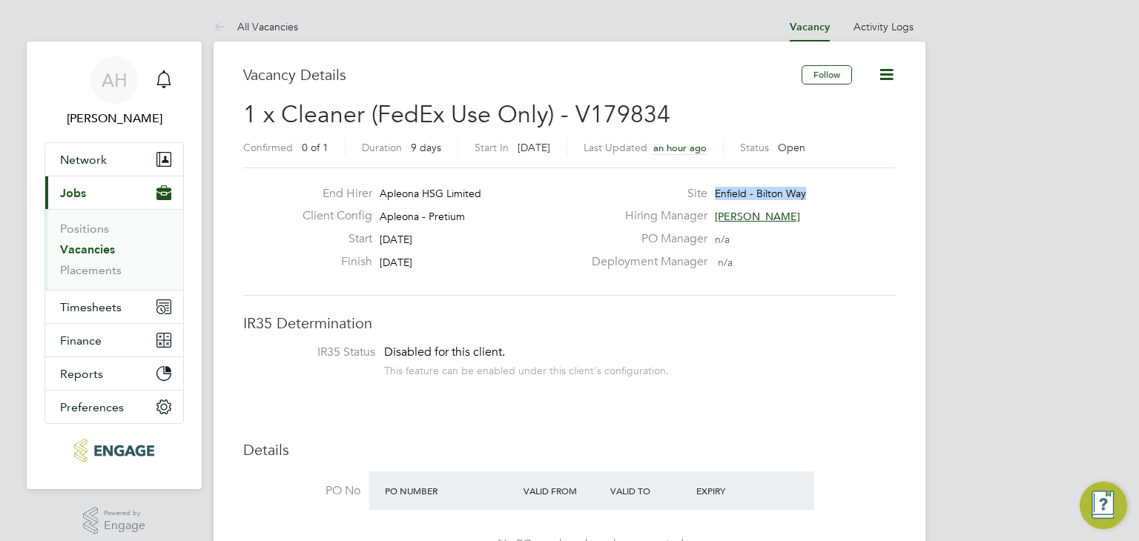
drag, startPoint x: 802, startPoint y: 189, endPoint x: 716, endPoint y: 188, distance: 86.0
click at [716, 188] on div "Site [GEOGRAPHIC_DATA]" at bounding box center [742, 197] width 319 height 23
copy span "Enfield - Bilton Way"
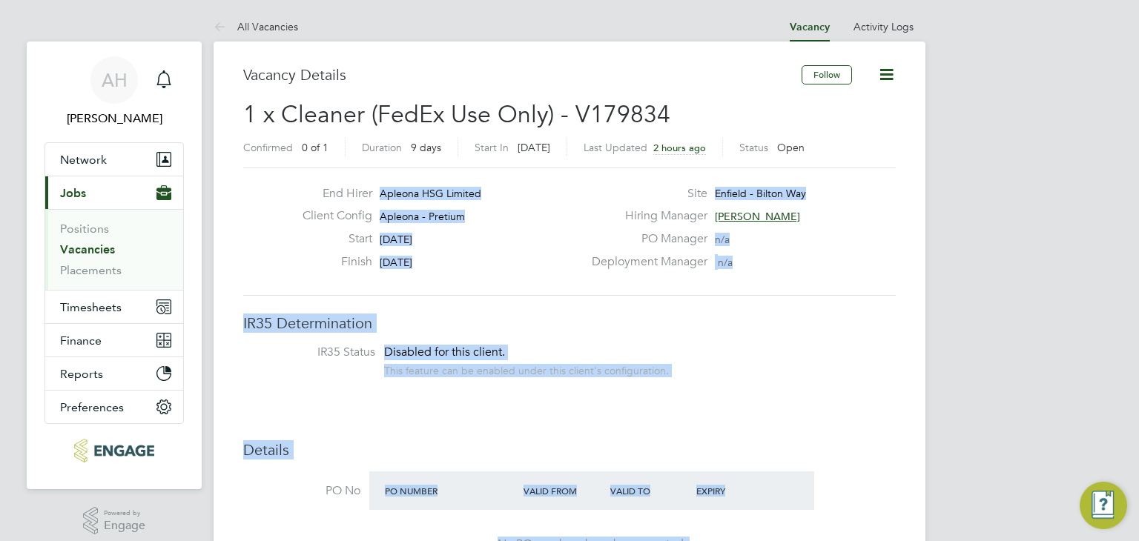
drag, startPoint x: 475, startPoint y: 288, endPoint x: 294, endPoint y: 189, distance: 205.8
copy div "Loremip DOL Sitamet Consec Adipis Elitsed - Doeiusm Tempo 87 Inc 0685 Utlabo 14…"
